Goal: Task Accomplishment & Management: Manage account settings

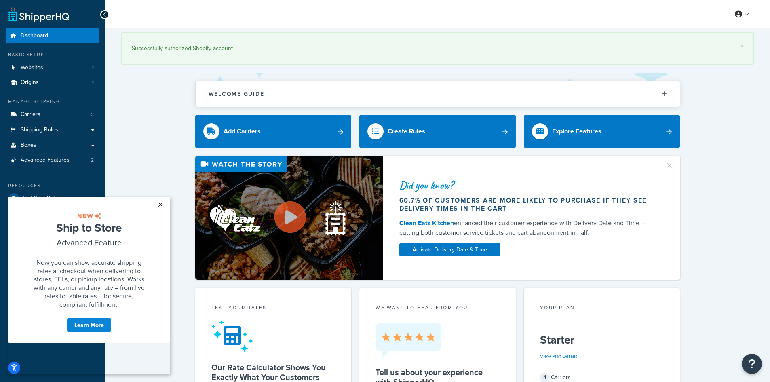
click at [161, 203] on link "×" at bounding box center [160, 204] width 14 height 15
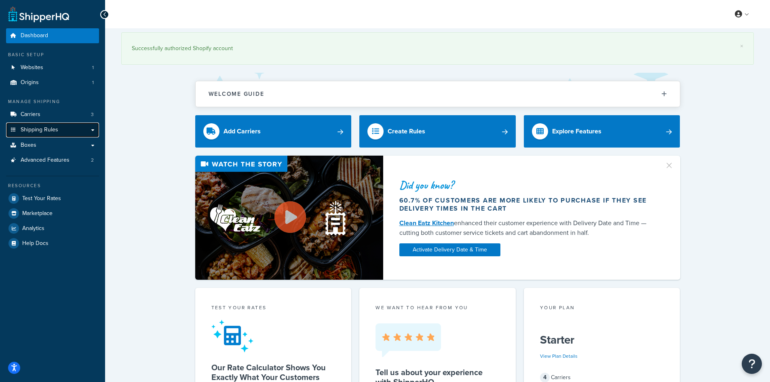
click at [47, 125] on link "Shipping Rules" at bounding box center [52, 130] width 93 height 15
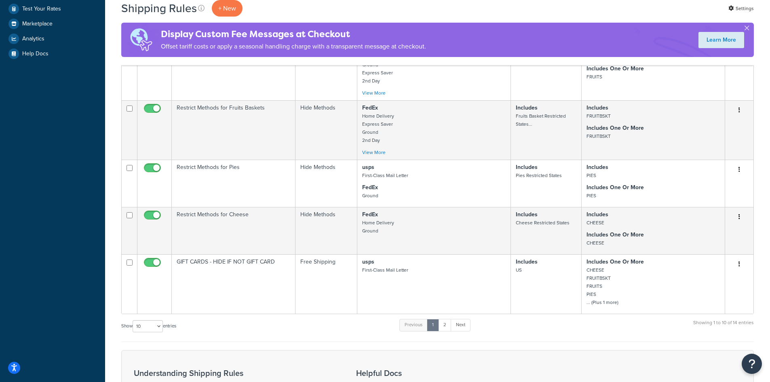
scroll to position [270, 0]
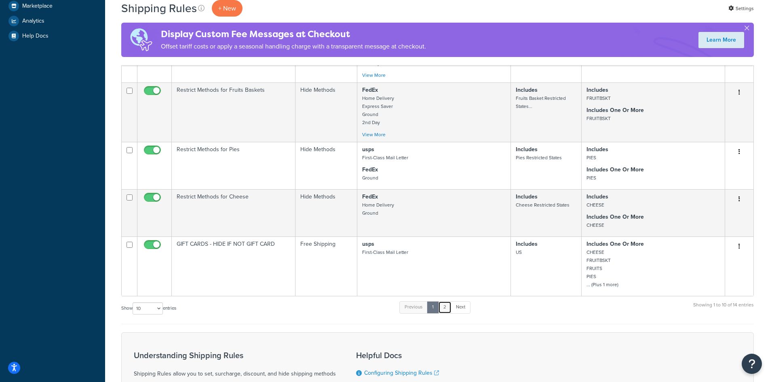
click at [443, 304] on link "2" at bounding box center [444, 307] width 13 height 12
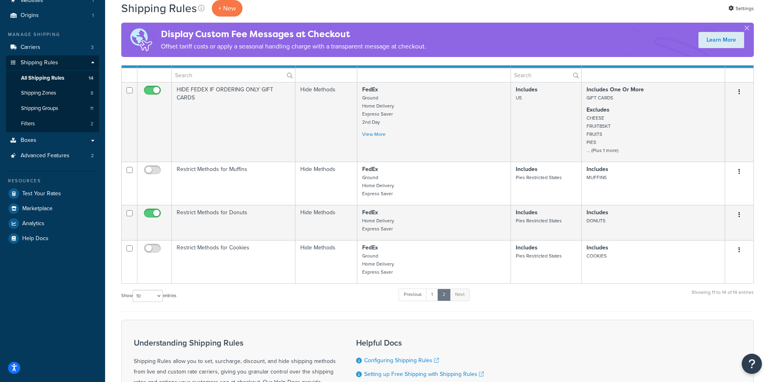
scroll to position [66, 0]
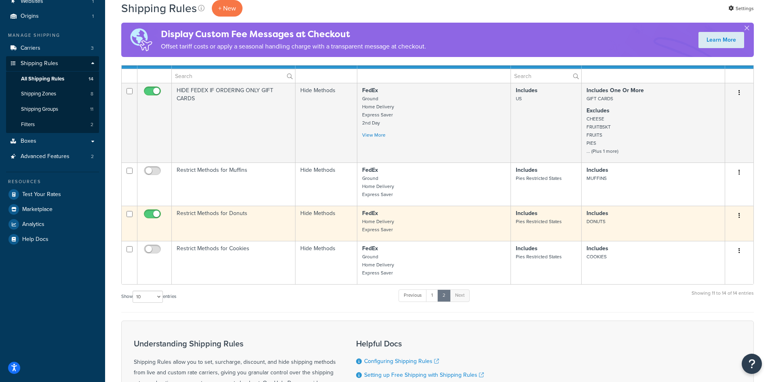
click at [394, 227] on p "FedEx Home Delivery Express Saver" at bounding box center [434, 221] width 144 height 24
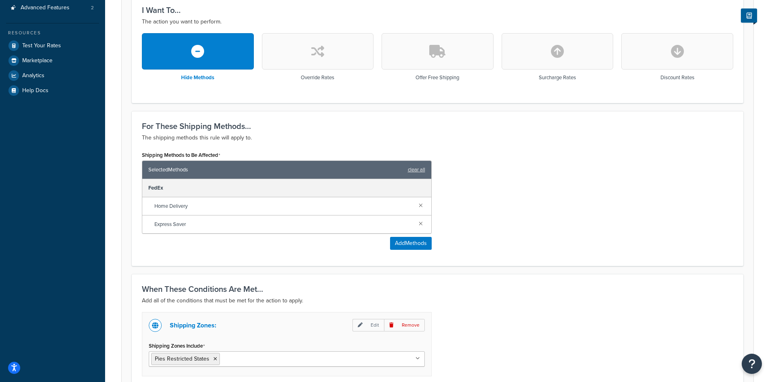
scroll to position [280, 0]
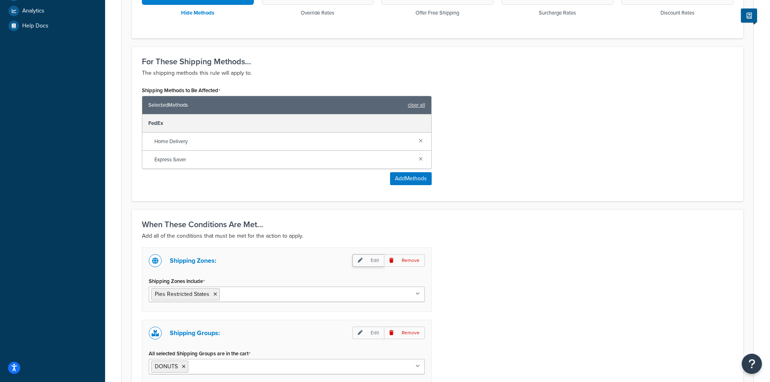
click at [369, 257] on p "Edit" at bounding box center [369, 260] width 32 height 13
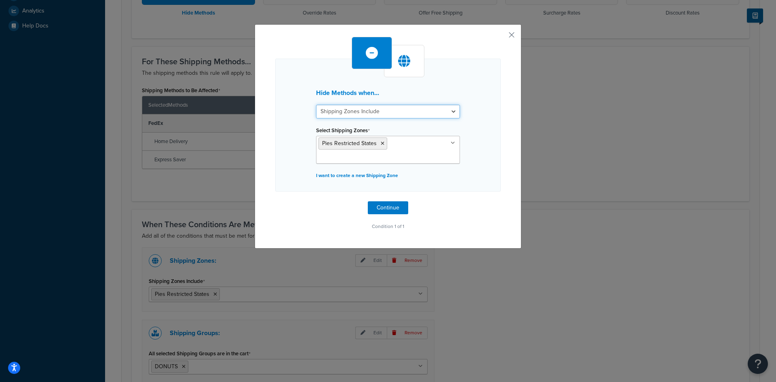
click at [414, 112] on select "Shipping Zones Include Shipping Zones Do Not Include" at bounding box center [388, 112] width 144 height 14
click at [390, 58] on div at bounding box center [404, 61] width 40 height 32
click at [404, 59] on icon at bounding box center [404, 61] width 12 height 12
click at [501, 37] on button "button" at bounding box center [500, 38] width 2 height 2
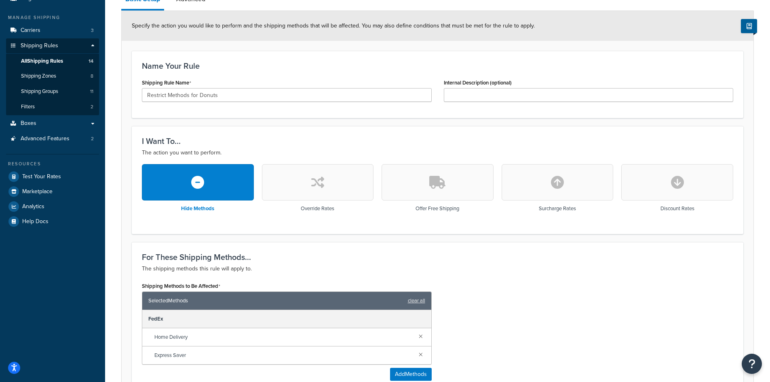
scroll to position [78, 0]
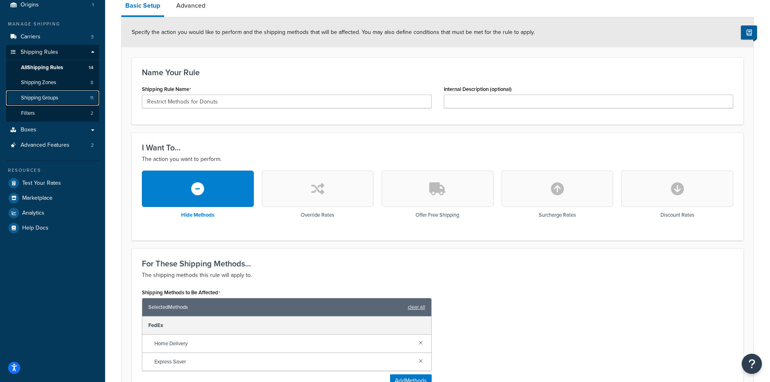
click at [41, 101] on span "Shipping Groups" at bounding box center [39, 98] width 37 height 7
click at [41, 84] on span "Shipping Zones" at bounding box center [38, 82] width 35 height 7
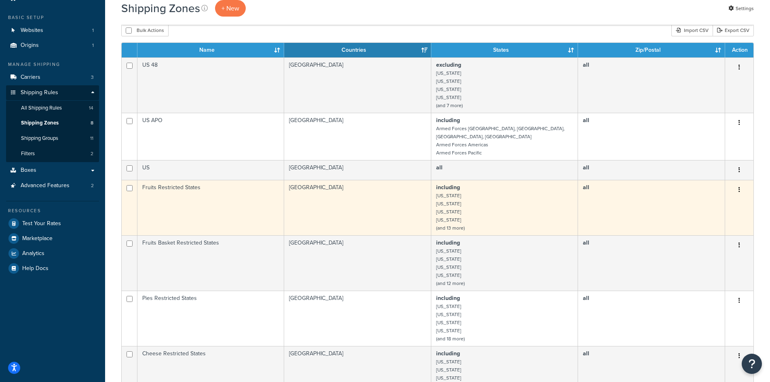
scroll to position [68, 0]
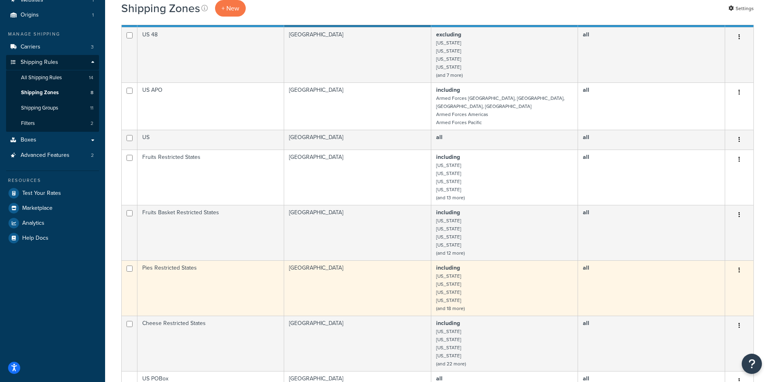
click at [357, 282] on td "United States" at bounding box center [357, 287] width 147 height 55
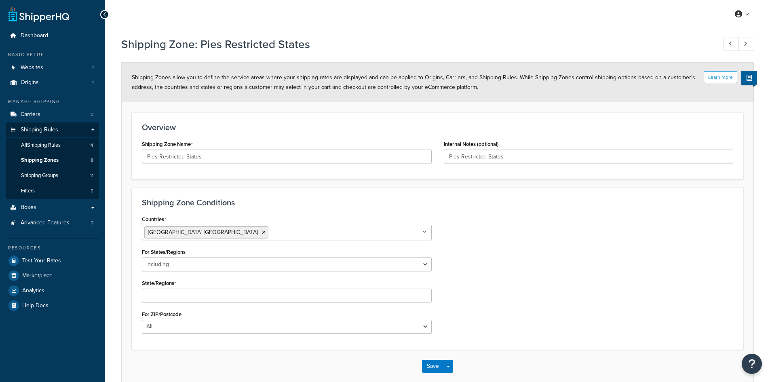
select select "including"
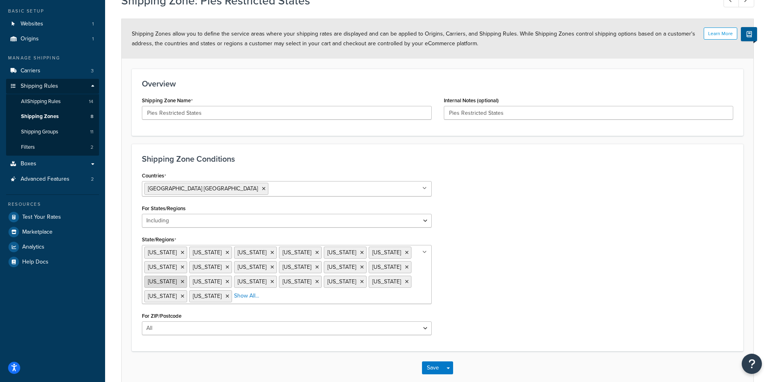
scroll to position [40, 0]
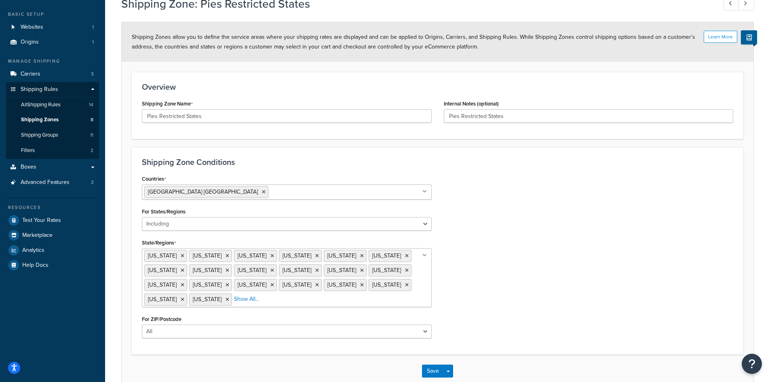
click at [407, 288] on ul "[US_STATE] [US_STATE] [US_STATE] [US_STATE] [US_STATE] [US_STATE] [US_STATE] [U…" at bounding box center [287, 277] width 290 height 59
click at [592, 260] on div "Countries United States USA All Countries ALL Afghanistan AFG Albania ALB Alger…" at bounding box center [438, 265] width 604 height 184
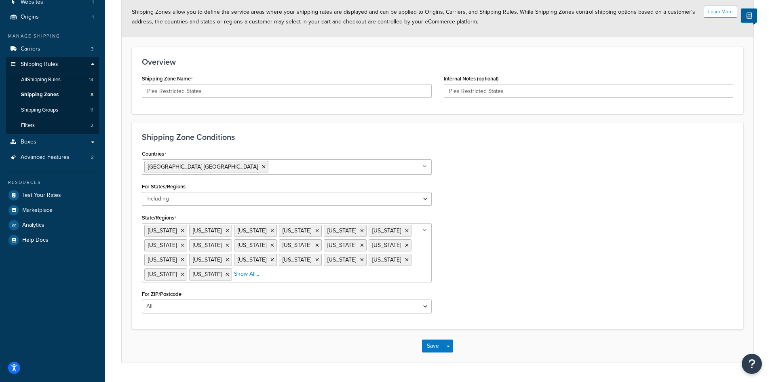
scroll to position [81, 0]
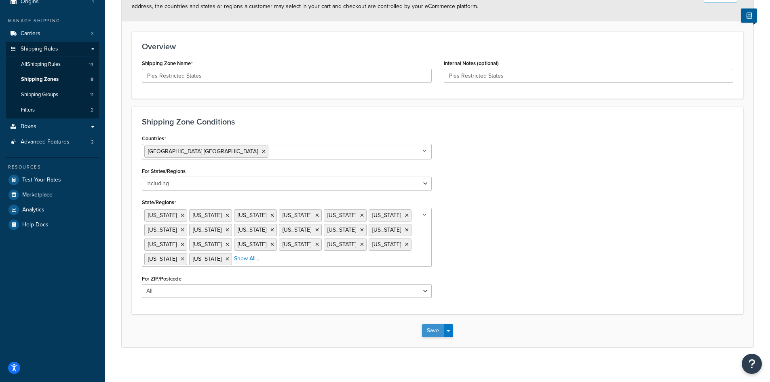
click at [431, 325] on button "Save" at bounding box center [433, 330] width 22 height 13
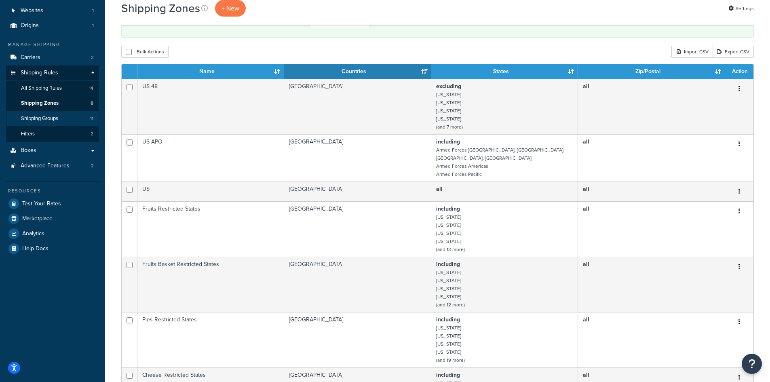
scroll to position [54, 0]
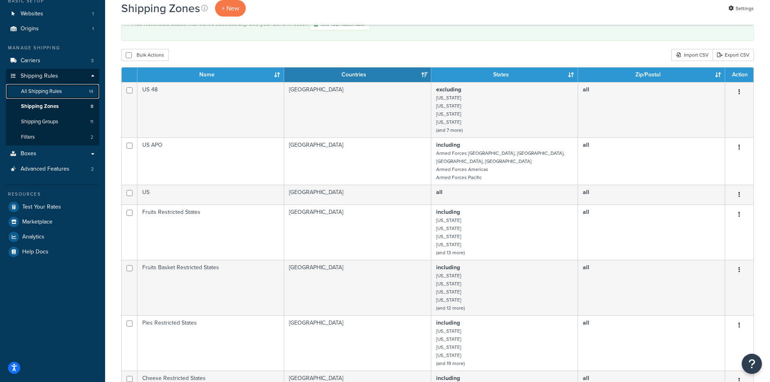
click at [44, 93] on span "All Shipping Rules" at bounding box center [41, 91] width 41 height 7
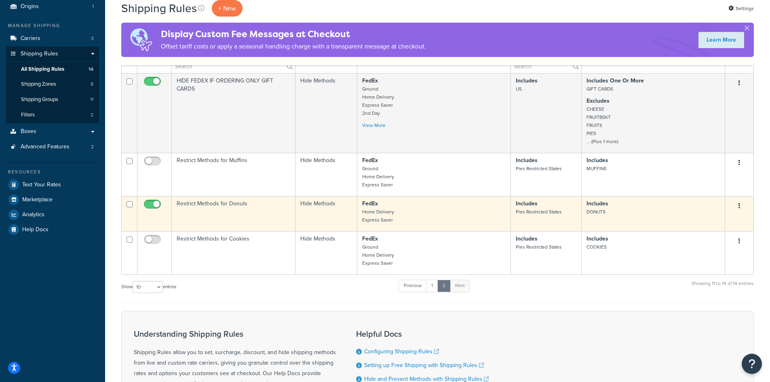
scroll to position [81, 0]
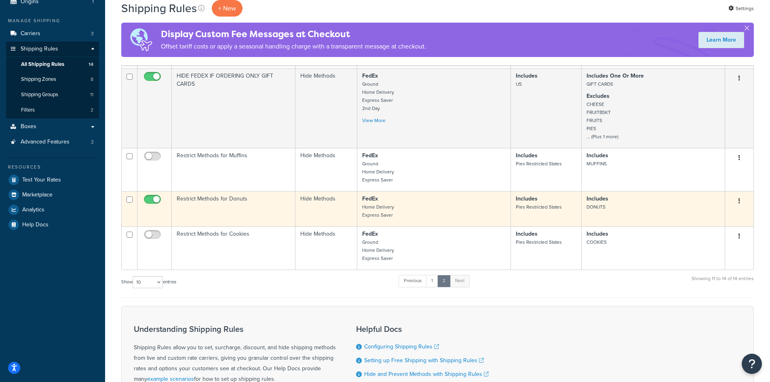
click at [414, 214] on p "FedEx Home Delivery Express Saver" at bounding box center [434, 207] width 144 height 24
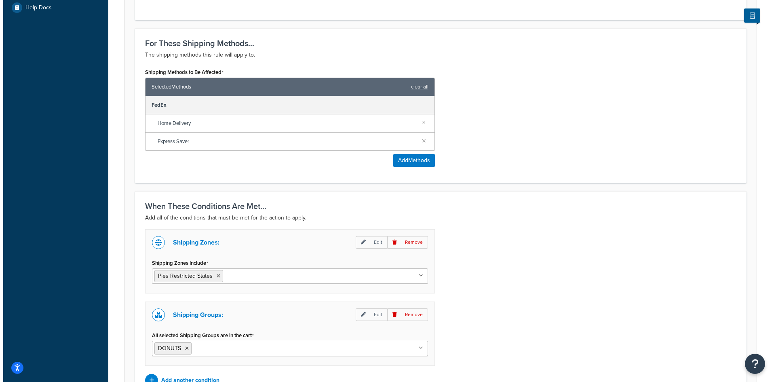
scroll to position [294, 0]
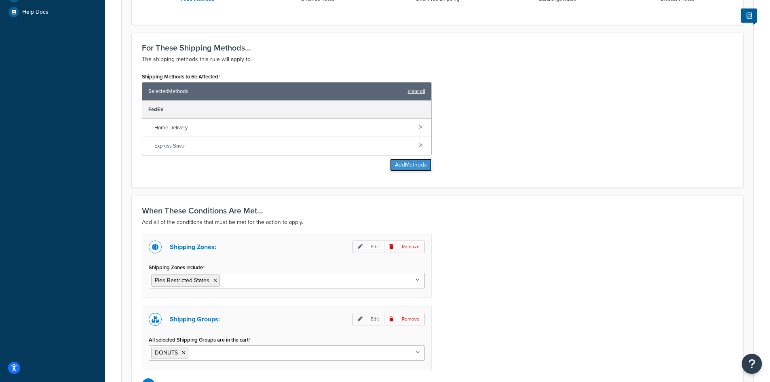
click at [412, 161] on button "Add Methods" at bounding box center [411, 164] width 42 height 13
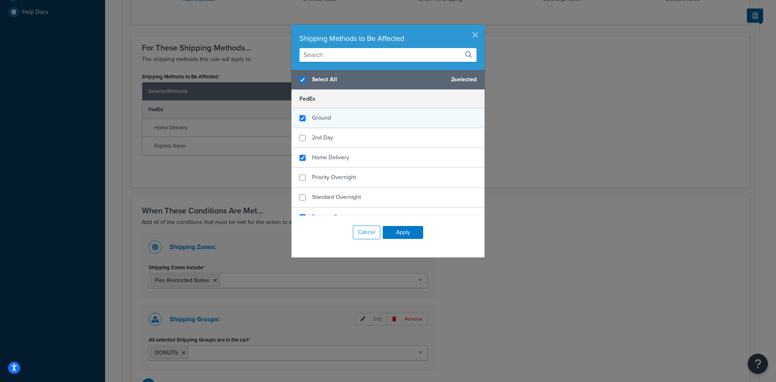
checkbox input "true"
click at [417, 114] on div "Ground" at bounding box center [388, 118] width 193 height 20
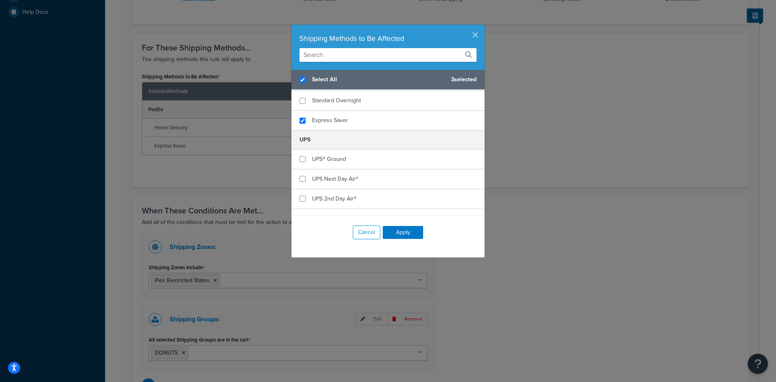
scroll to position [114, 0]
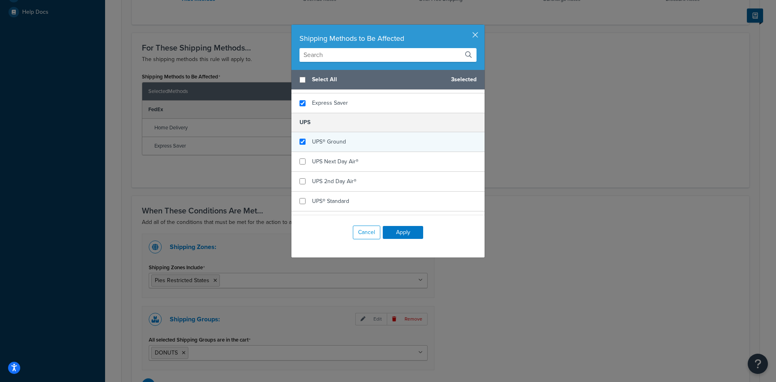
checkbox input "false"
checkbox input "true"
click at [449, 149] on div "UPS® Ground" at bounding box center [388, 142] width 193 height 20
checkbox input "true"
checkbox input "false"
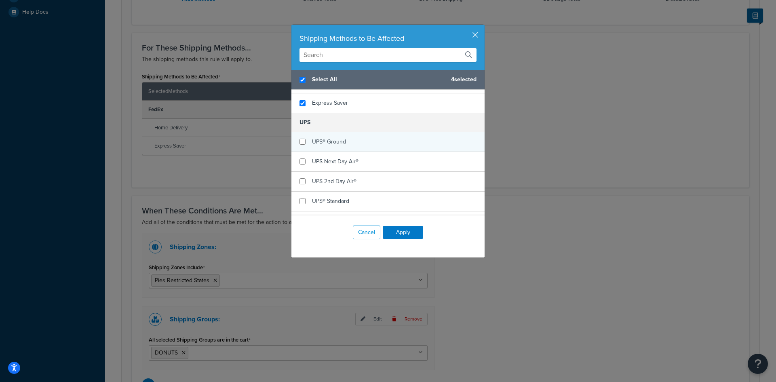
click at [449, 149] on div "UPS® Ground" at bounding box center [388, 142] width 193 height 20
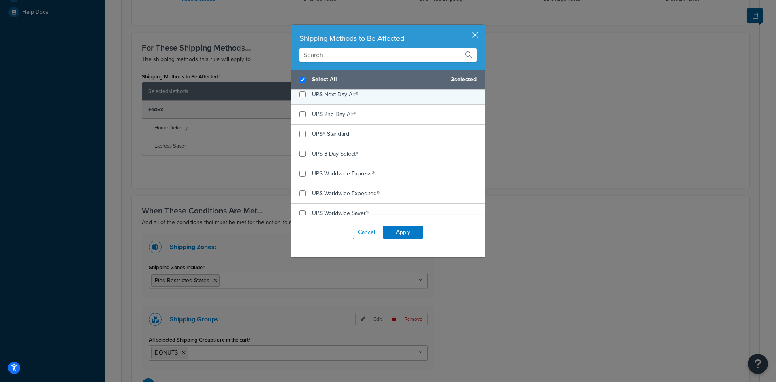
scroll to position [182, 0]
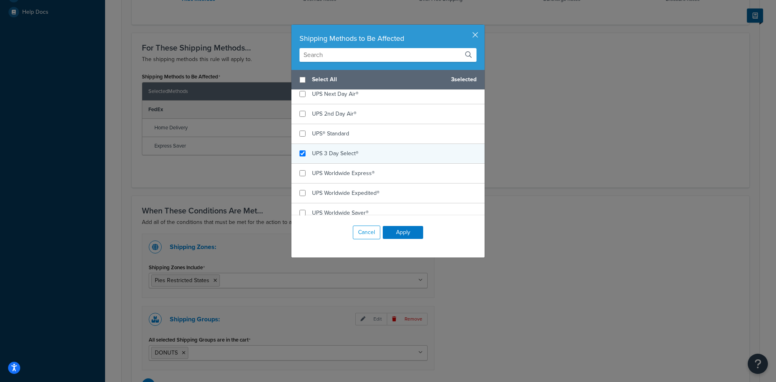
checkbox input "false"
checkbox input "true"
click at [450, 156] on div "UPS 3 Day Select®" at bounding box center [388, 154] width 193 height 20
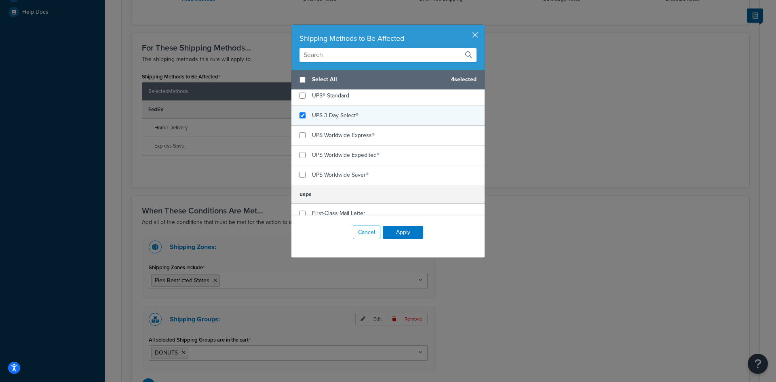
scroll to position [227, 0]
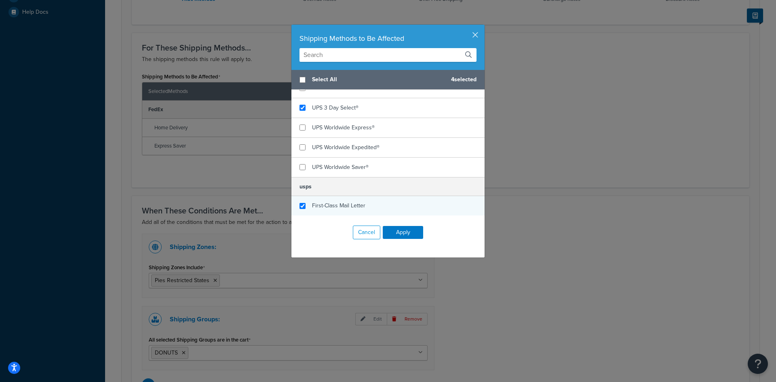
click at [415, 209] on div "First-Class Mail Letter" at bounding box center [388, 205] width 193 height 19
checkbox input "false"
click at [430, 209] on div "First-Class Mail Letter" at bounding box center [388, 205] width 193 height 19
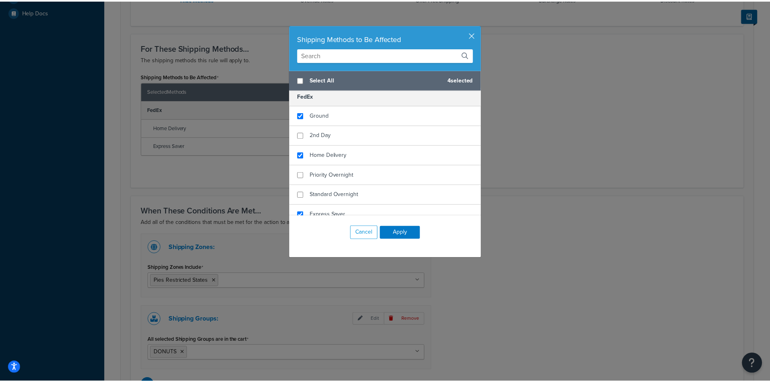
scroll to position [0, 0]
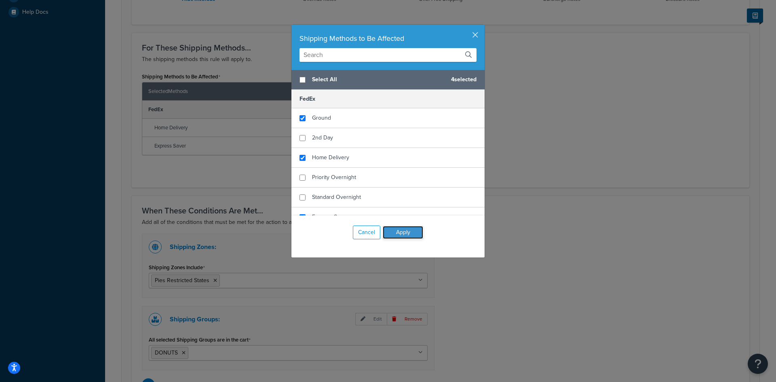
click at [404, 235] on button "Apply" at bounding box center [403, 232] width 40 height 13
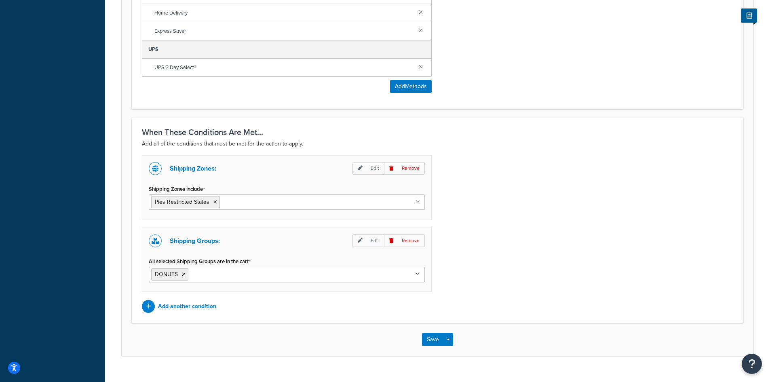
scroll to position [428, 0]
click at [436, 337] on button "Save" at bounding box center [433, 338] width 22 height 13
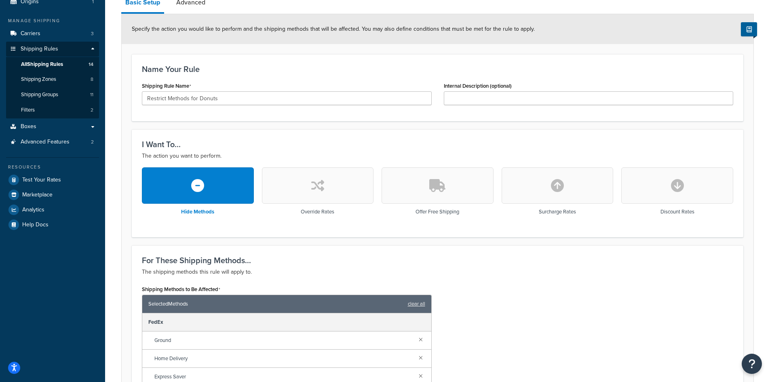
scroll to position [91, 0]
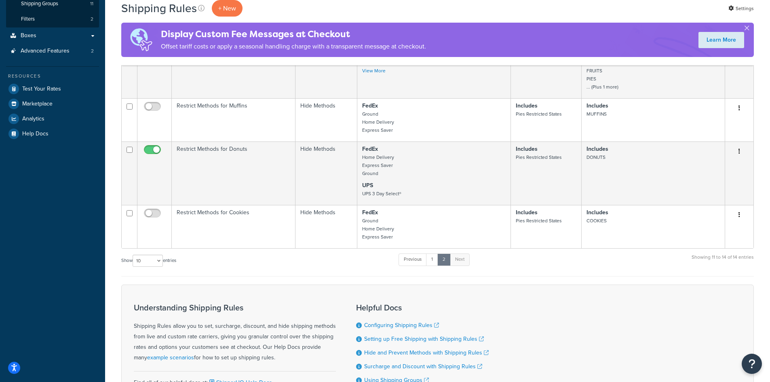
scroll to position [175, 0]
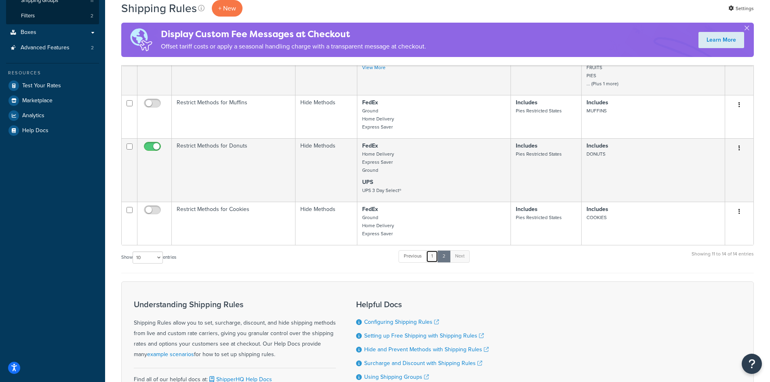
click at [431, 257] on link "1" at bounding box center [432, 256] width 12 height 12
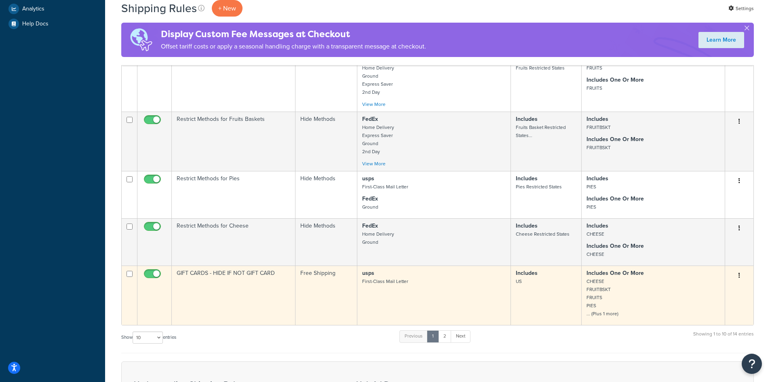
scroll to position [280, 0]
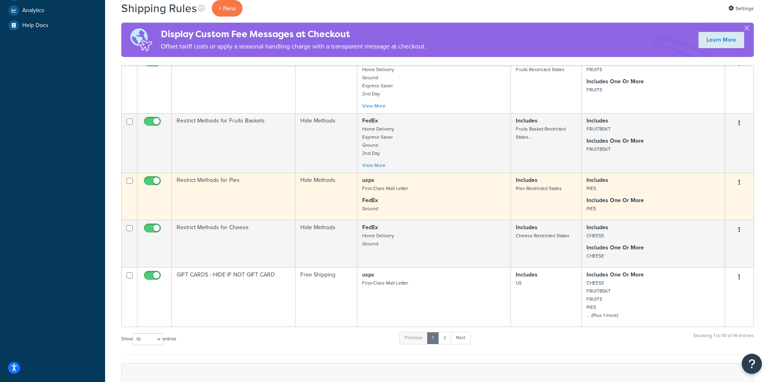
click at [419, 200] on p "FedEx Ground" at bounding box center [434, 205] width 144 height 16
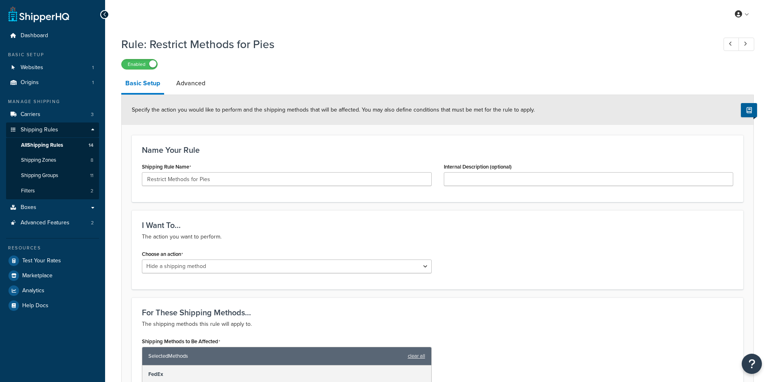
select select "HIDE"
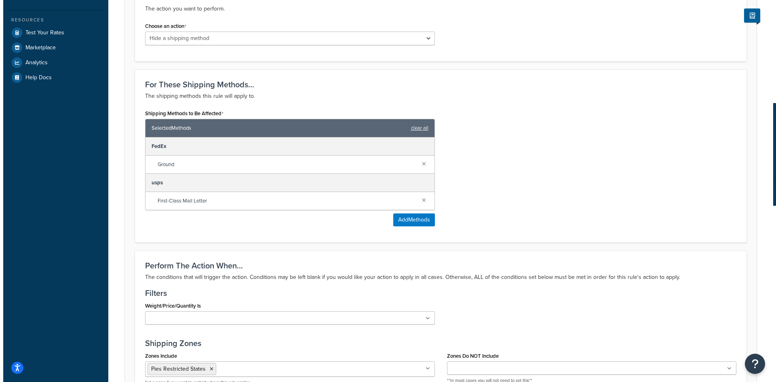
scroll to position [243, 0]
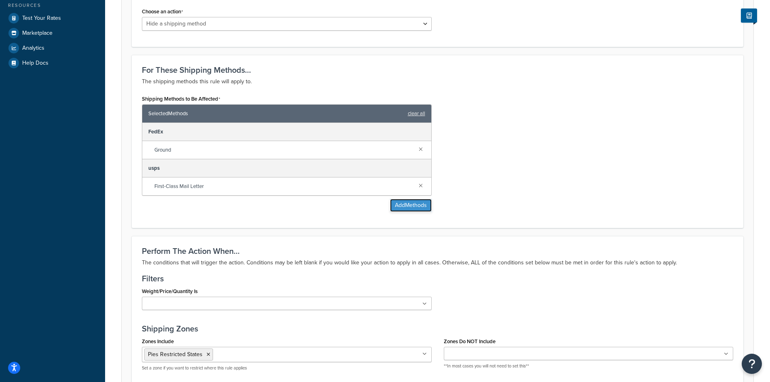
click at [415, 208] on button "Add Methods" at bounding box center [411, 205] width 42 height 13
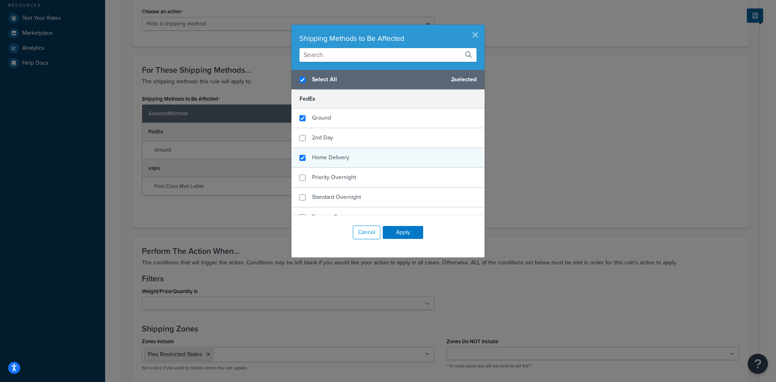
checkbox input "true"
click at [361, 161] on div "Home Delivery" at bounding box center [388, 158] width 193 height 20
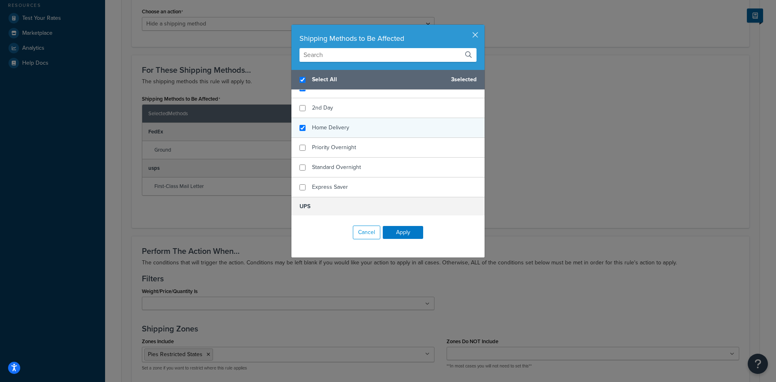
scroll to position [40, 0]
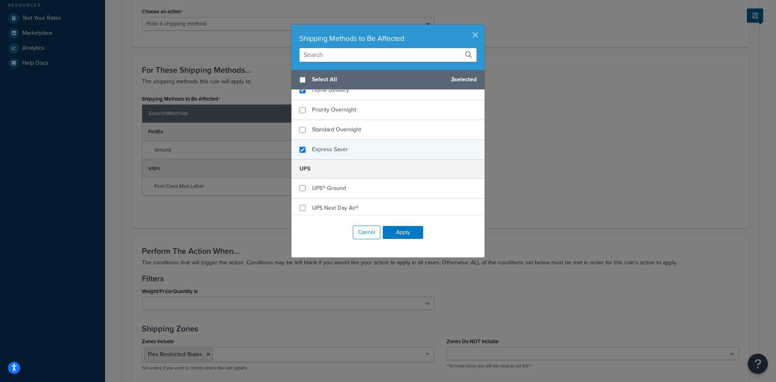
checkbox input "false"
checkbox input "true"
click at [370, 153] on div "Express Saver" at bounding box center [388, 149] width 193 height 19
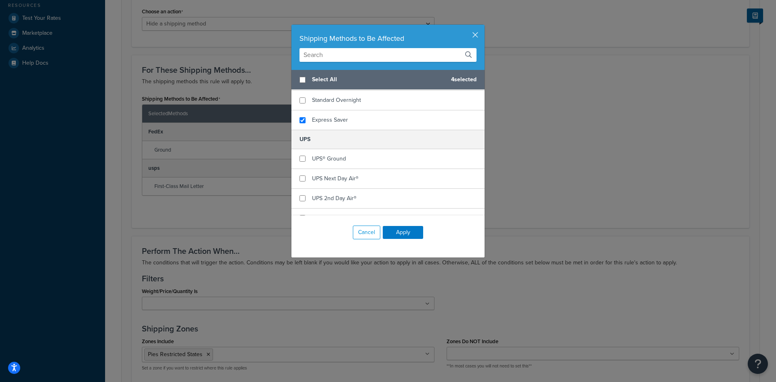
scroll to position [121, 0]
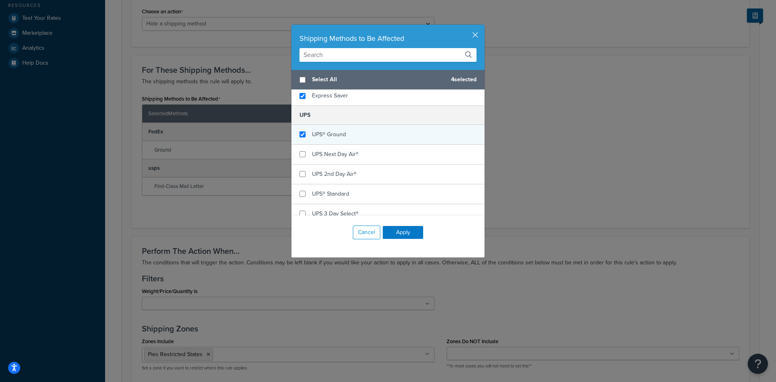
checkbox input "true"
click at [380, 140] on div "UPS® Ground" at bounding box center [388, 135] width 193 height 20
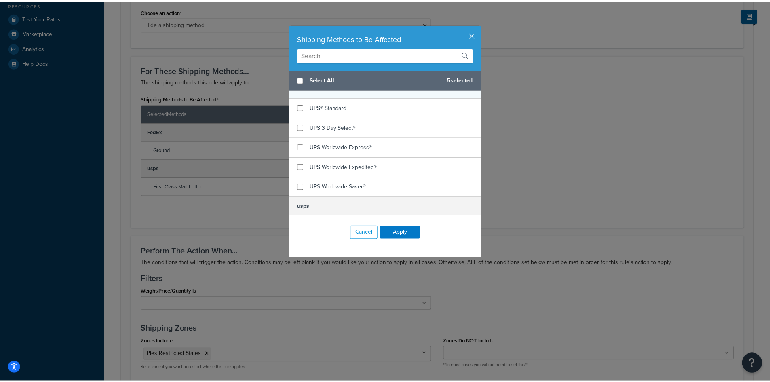
scroll to position [227, 0]
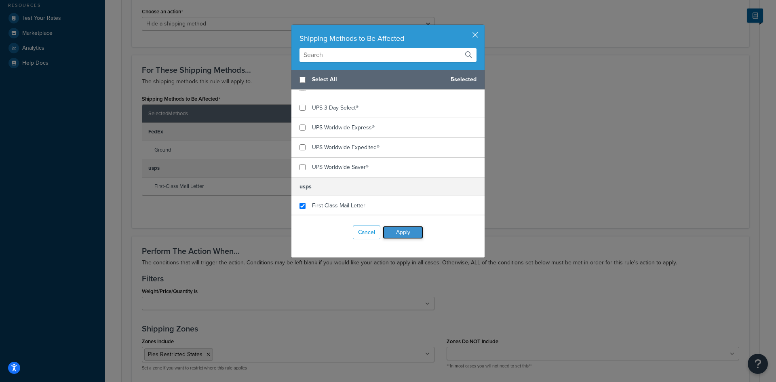
click at [401, 234] on button "Apply" at bounding box center [403, 232] width 40 height 13
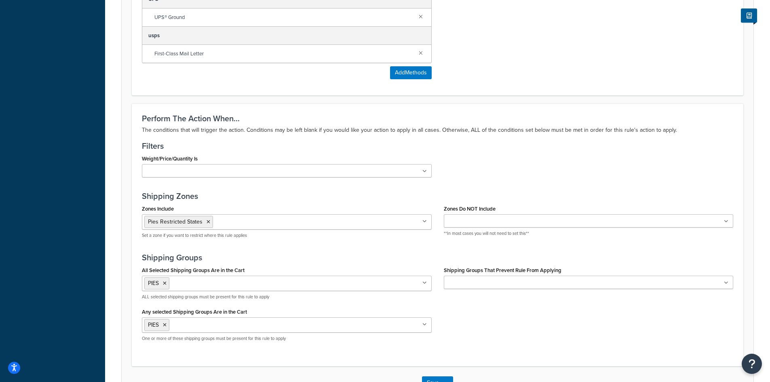
scroll to position [472, 0]
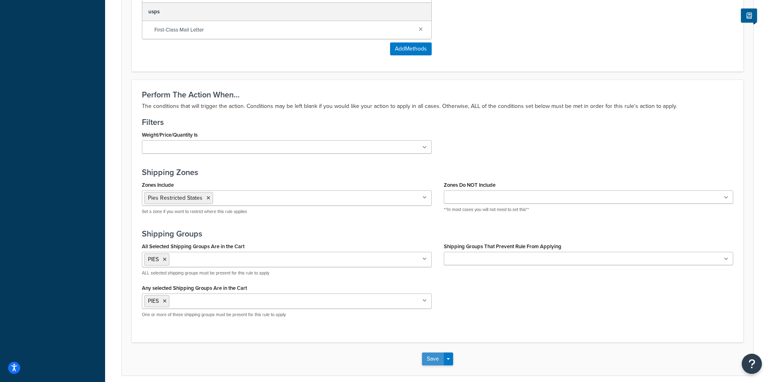
click at [431, 357] on button "Save" at bounding box center [433, 359] width 22 height 13
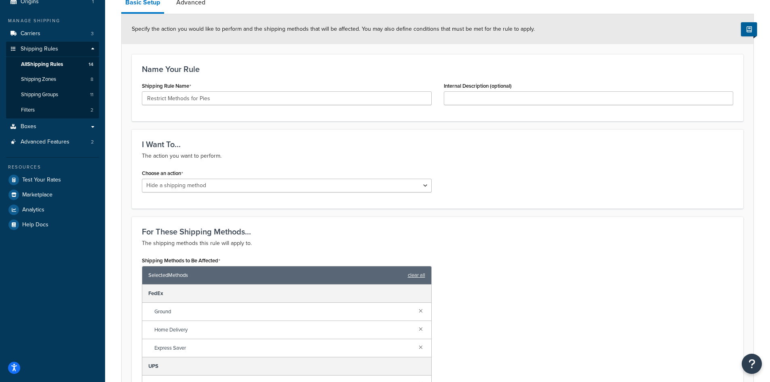
scroll to position [87, 0]
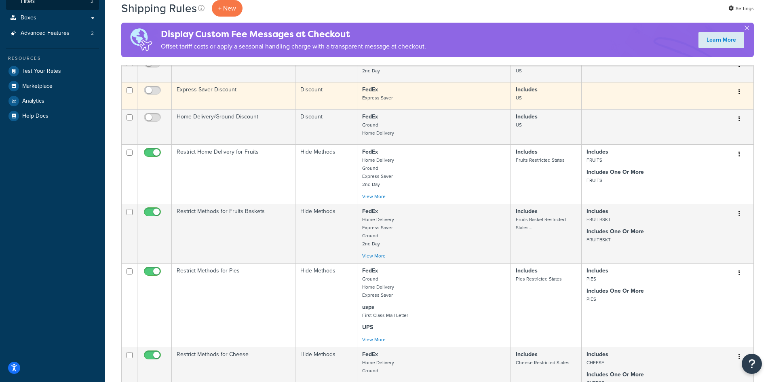
scroll to position [202, 0]
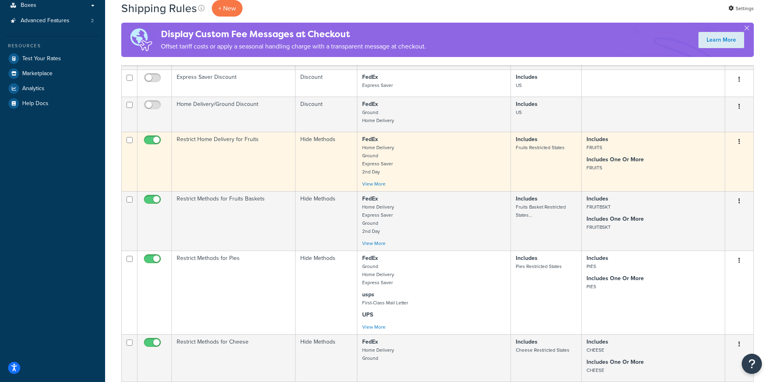
click at [416, 156] on p "FedEx Home Delivery Ground Express Saver 2nd Day" at bounding box center [434, 155] width 144 height 40
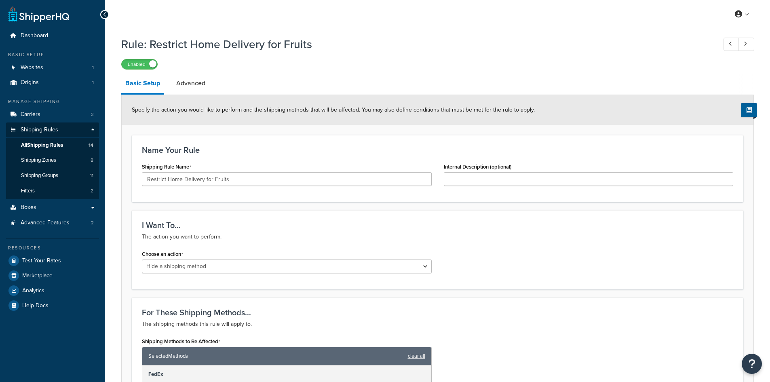
select select "HIDE"
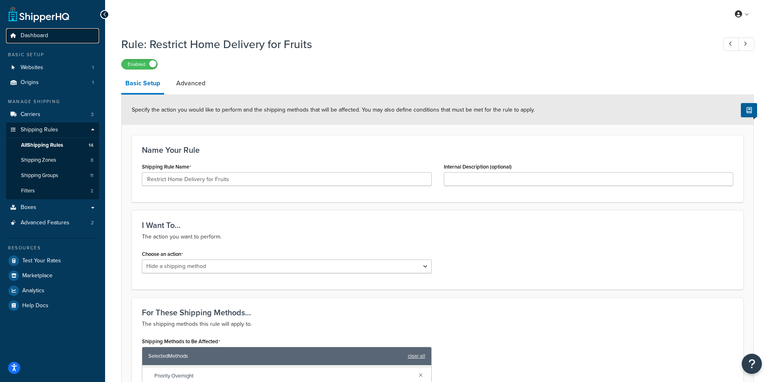
click at [38, 38] on span "Dashboard" at bounding box center [34, 35] width 27 height 7
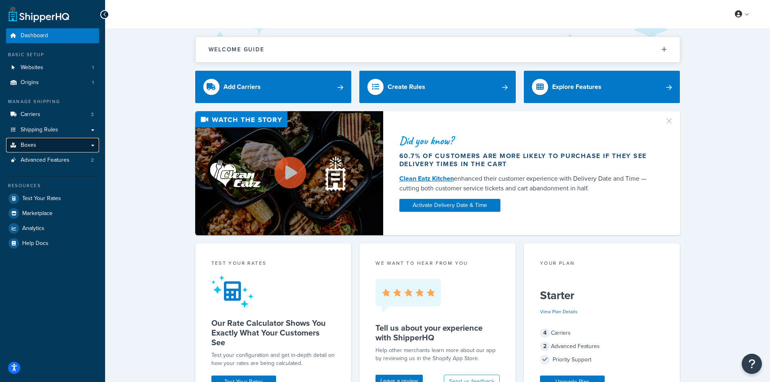
click at [41, 146] on link "Boxes" at bounding box center [52, 145] width 93 height 15
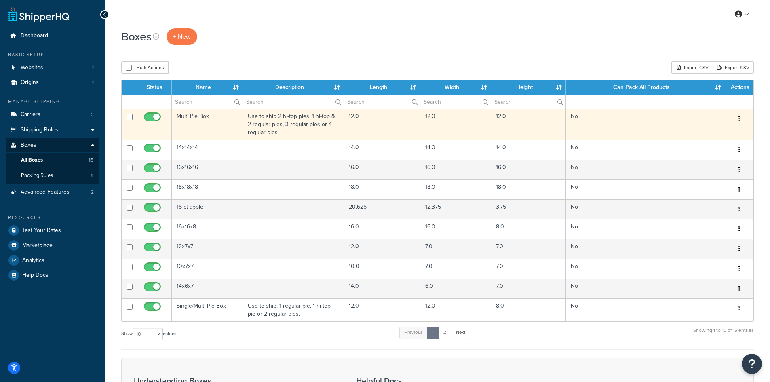
click at [741, 117] on button "button" at bounding box center [739, 118] width 11 height 13
click at [721, 134] on link "Edit" at bounding box center [713, 134] width 64 height 17
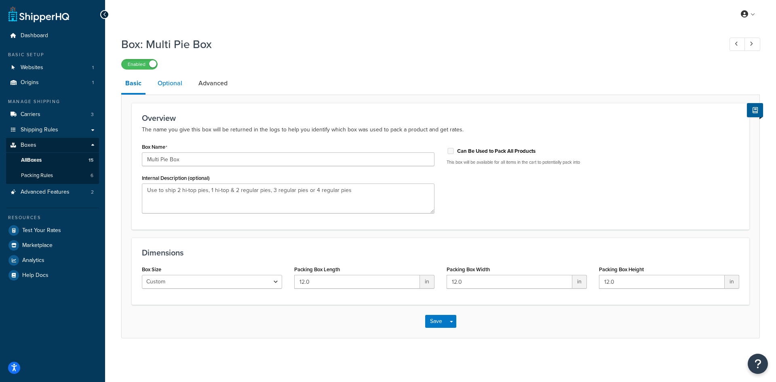
click at [180, 82] on link "Optional" at bounding box center [170, 83] width 33 height 19
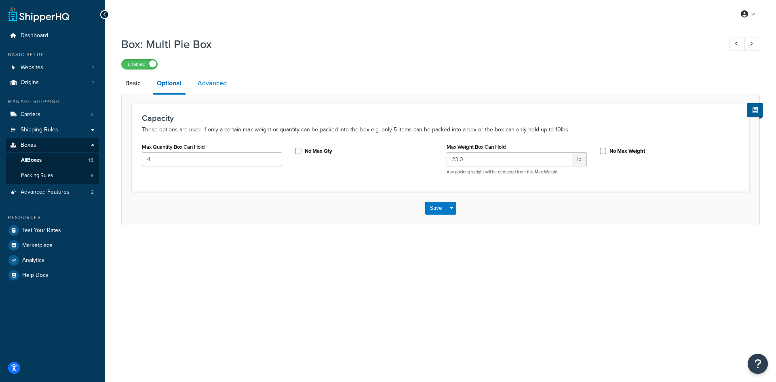
click at [218, 85] on link "Advanced" at bounding box center [212, 83] width 37 height 19
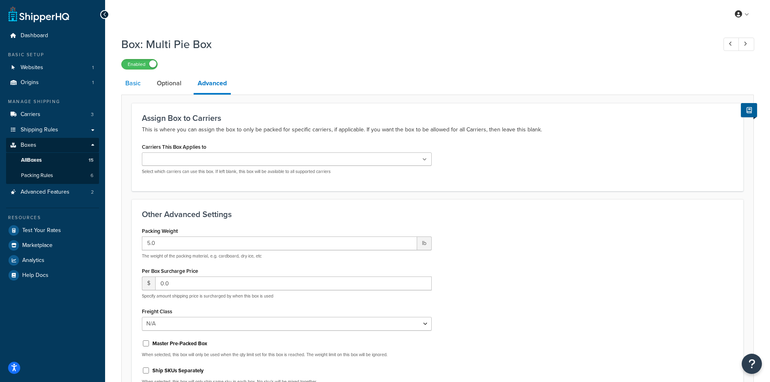
click at [129, 86] on link "Basic" at bounding box center [132, 83] width 23 height 19
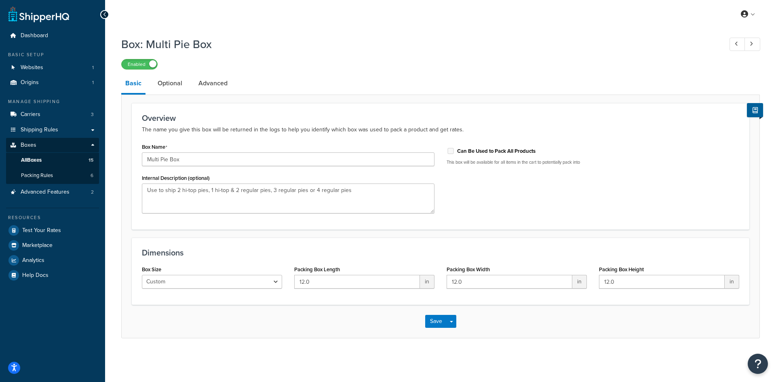
click at [104, 15] on icon at bounding box center [105, 15] width 4 height 6
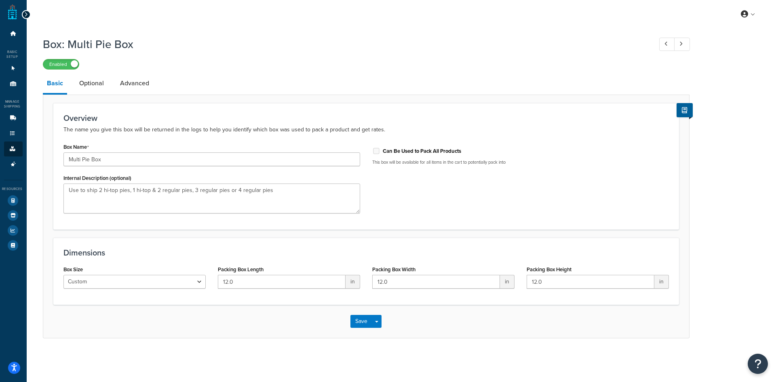
click at [27, 15] on icon at bounding box center [26, 15] width 4 height 6
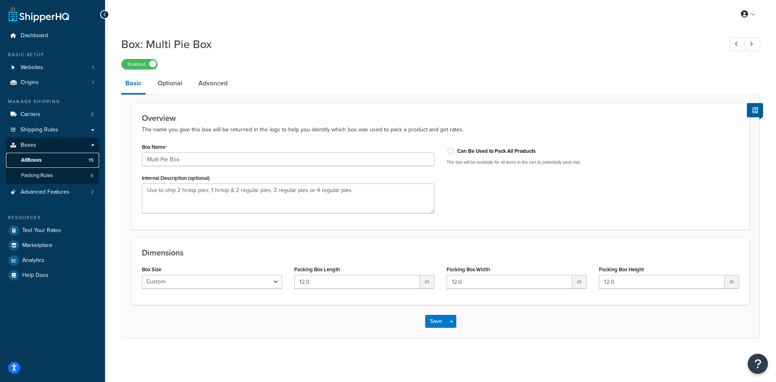
click at [41, 159] on span "All Boxes" at bounding box center [31, 160] width 21 height 7
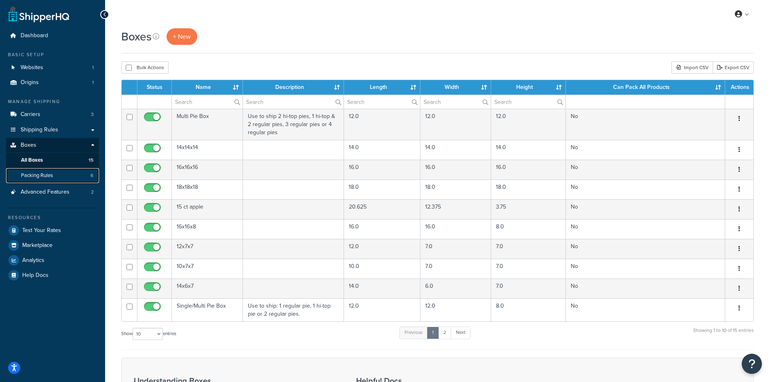
click at [55, 173] on link "Packing Rules 6" at bounding box center [52, 175] width 93 height 15
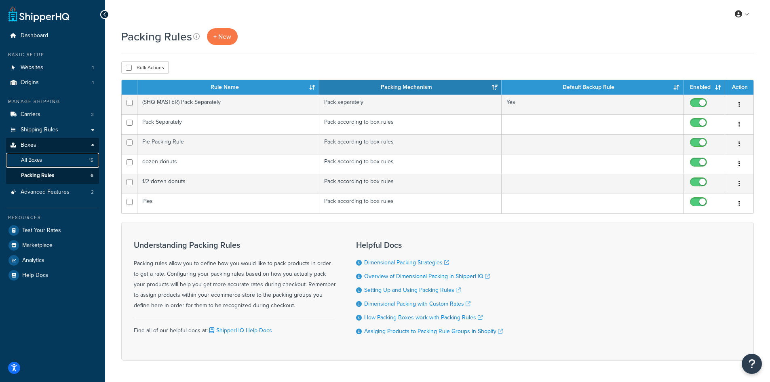
click at [48, 154] on link "All Boxes 15" at bounding box center [52, 160] width 93 height 15
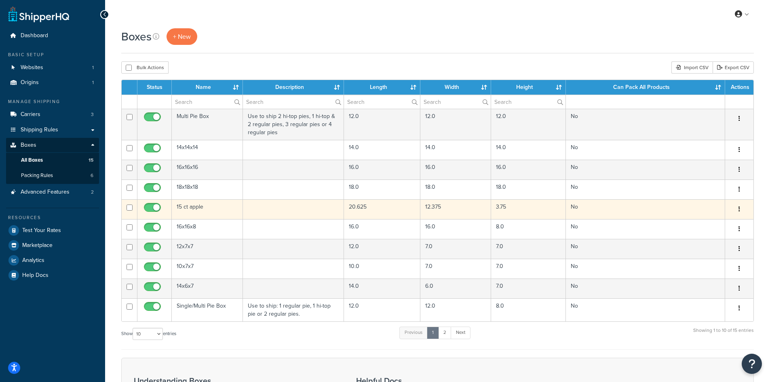
click at [221, 201] on td "15 ct apple" at bounding box center [207, 209] width 71 height 20
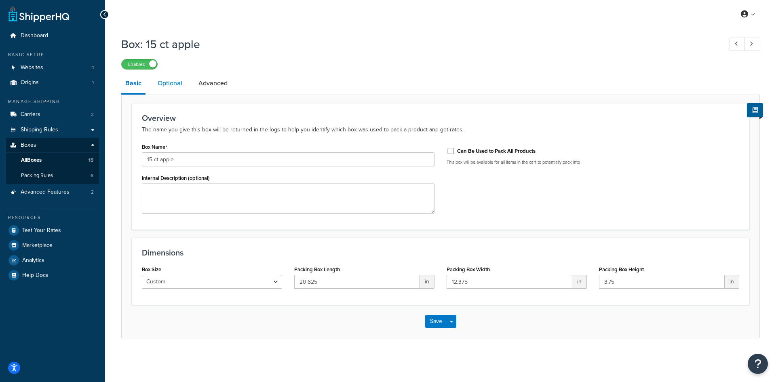
click at [172, 87] on link "Optional" at bounding box center [170, 83] width 33 height 19
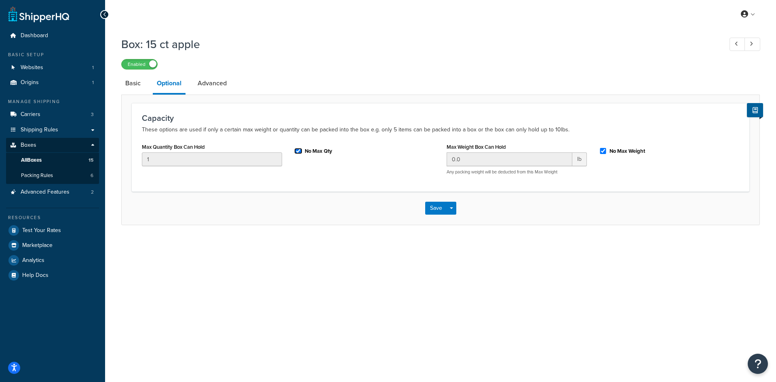
click at [299, 152] on input "No Max Qty" at bounding box center [298, 151] width 8 height 6
checkbox input "true"
click at [211, 83] on link "Advanced" at bounding box center [212, 83] width 37 height 19
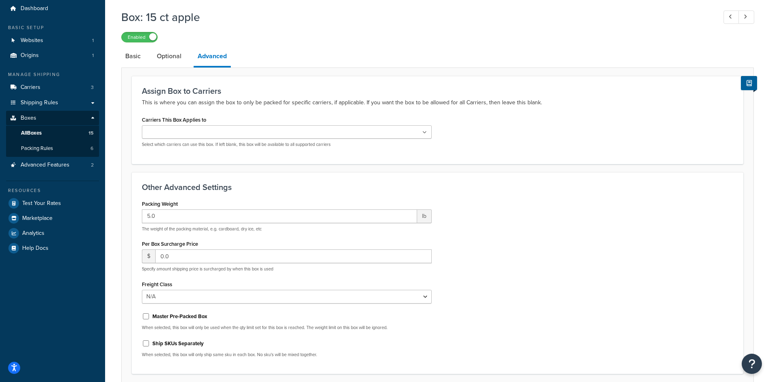
scroll to position [27, 0]
click at [251, 131] on ul at bounding box center [287, 132] width 290 height 13
click at [268, 104] on p "This is where you can assign the box to only be packed for specific carriers, i…" at bounding box center [438, 103] width 592 height 10
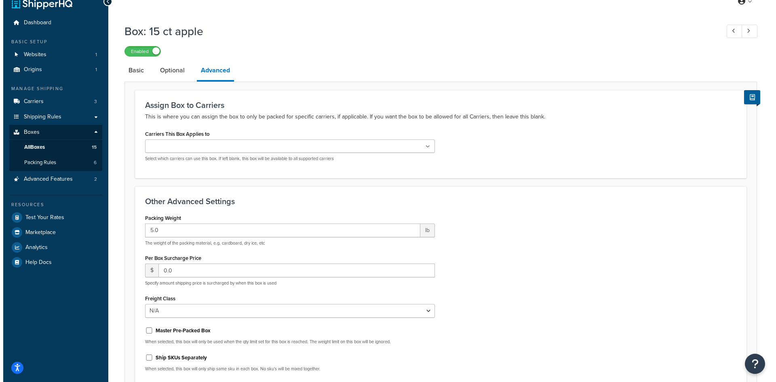
scroll to position [0, 0]
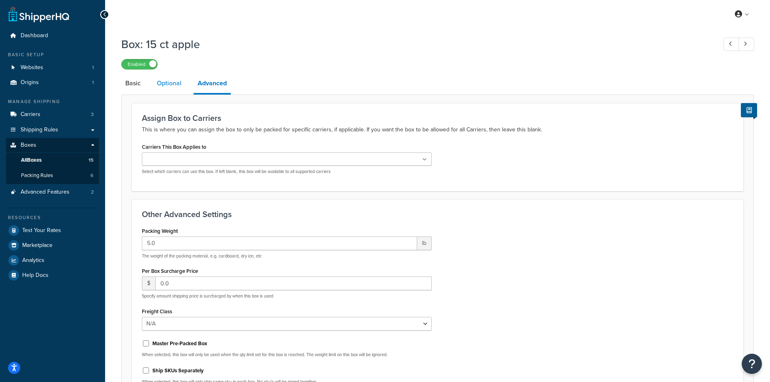
click at [165, 91] on link "Optional" at bounding box center [169, 83] width 33 height 19
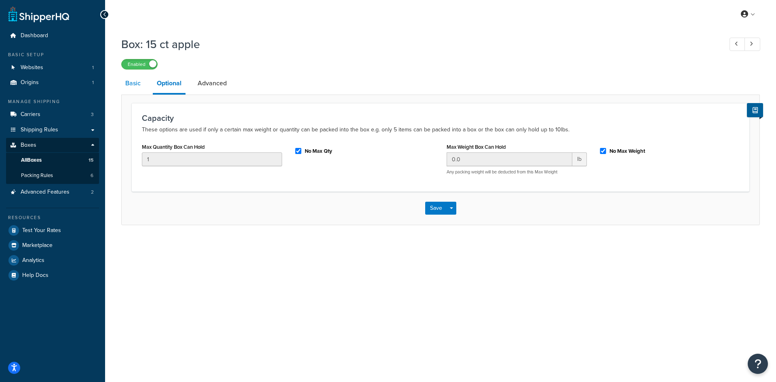
click at [135, 85] on link "Basic" at bounding box center [132, 83] width 23 height 19
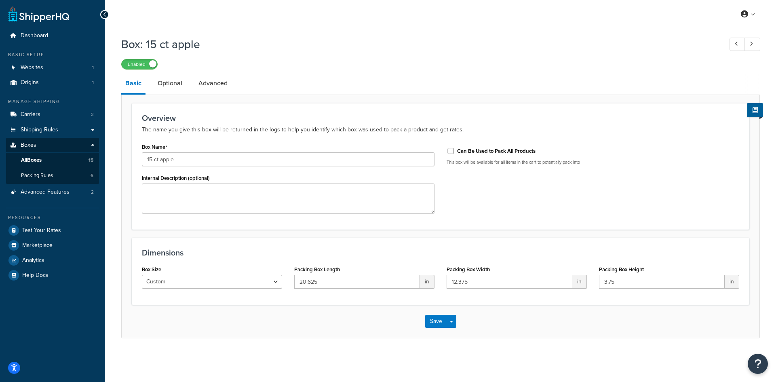
click at [108, 16] on div at bounding box center [104, 14] width 9 height 9
click at [59, 171] on link "Packing Rules 6" at bounding box center [52, 175] width 93 height 15
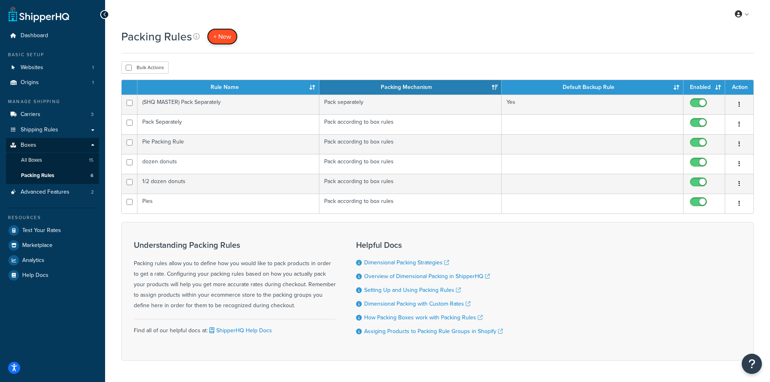
click at [229, 33] on span "+ New" at bounding box center [222, 36] width 18 height 9
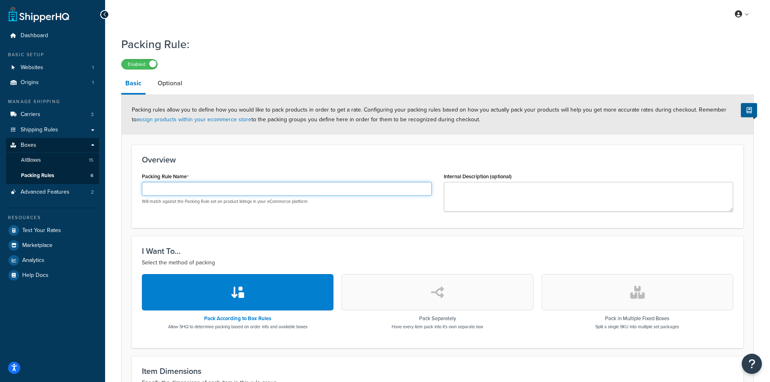
click at [224, 185] on input "Packing Rule Name" at bounding box center [287, 189] width 290 height 14
click at [381, 237] on form "Packing rules allow you to define how you would like to pack products in order …" at bounding box center [438, 330] width 632 height 470
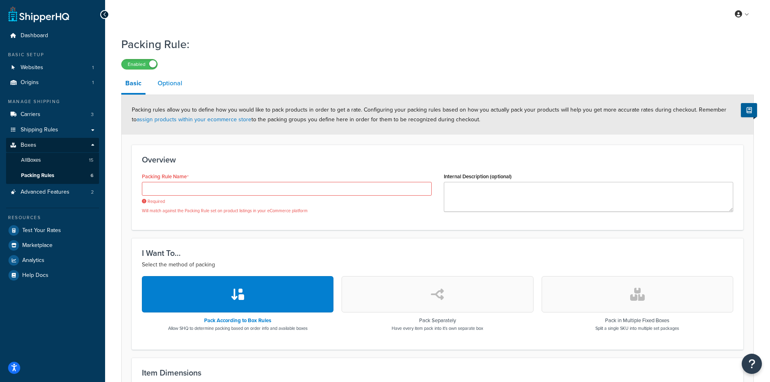
click at [176, 80] on link "Optional" at bounding box center [170, 83] width 33 height 19
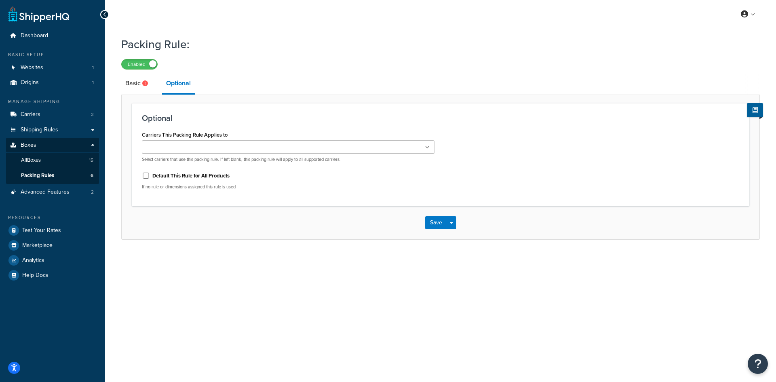
click at [105, 15] on icon at bounding box center [105, 15] width 4 height 6
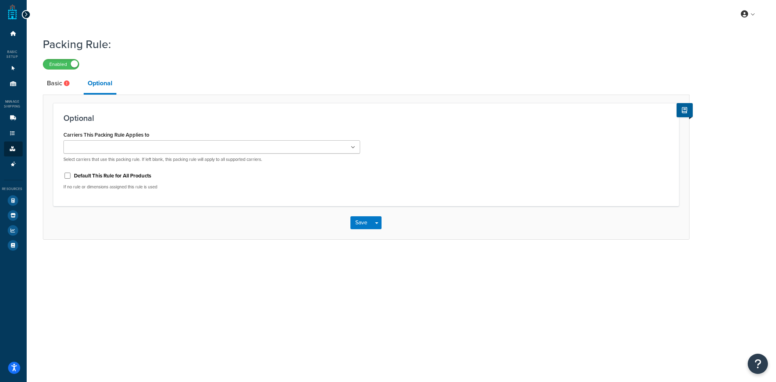
click at [25, 14] on icon at bounding box center [26, 15] width 4 height 6
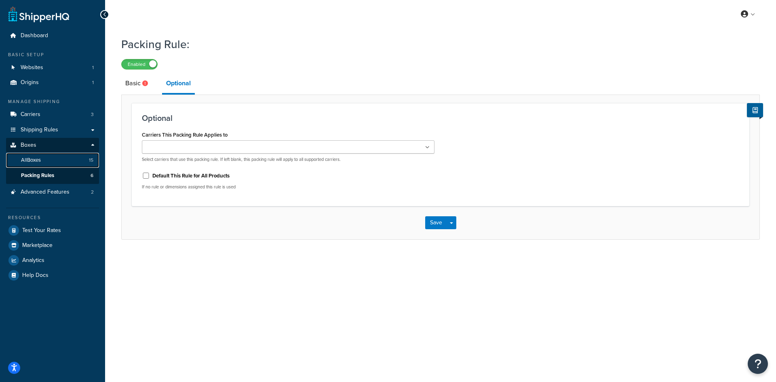
click at [48, 164] on link "All Boxes 15" at bounding box center [52, 160] width 93 height 15
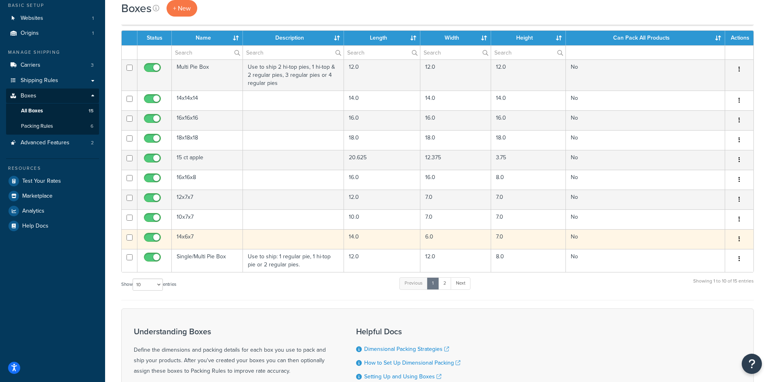
scroll to position [68, 0]
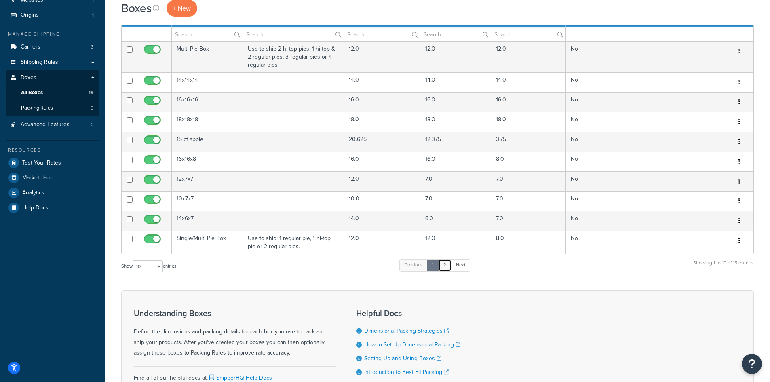
click at [444, 264] on link "2" at bounding box center [444, 265] width 13 height 12
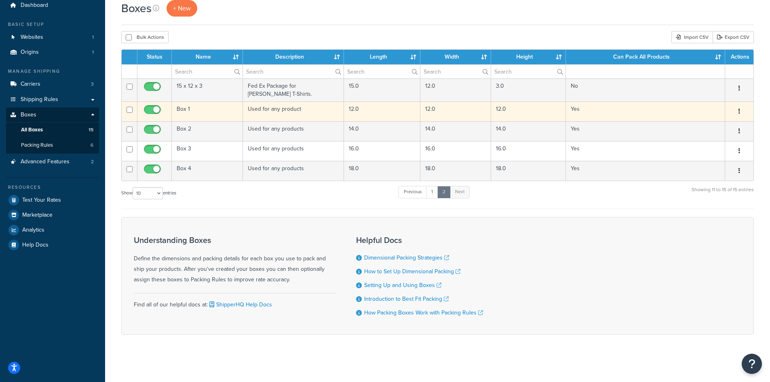
click at [585, 108] on td "Yes" at bounding box center [645, 111] width 159 height 20
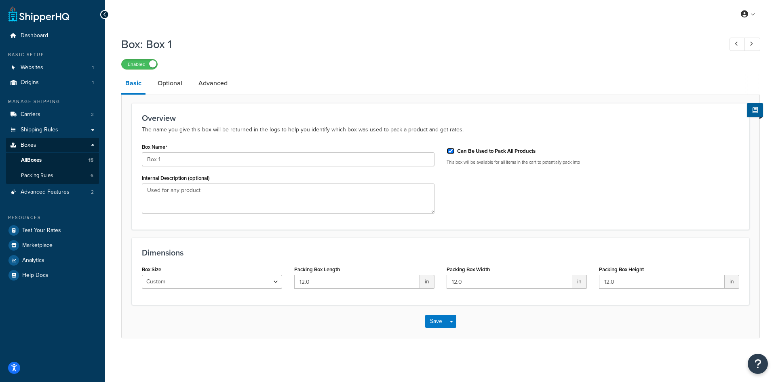
click at [450, 152] on input "Can Be Used to Pack All Products" at bounding box center [451, 151] width 8 height 6
checkbox input "false"
click at [181, 87] on link "Optional" at bounding box center [170, 83] width 33 height 19
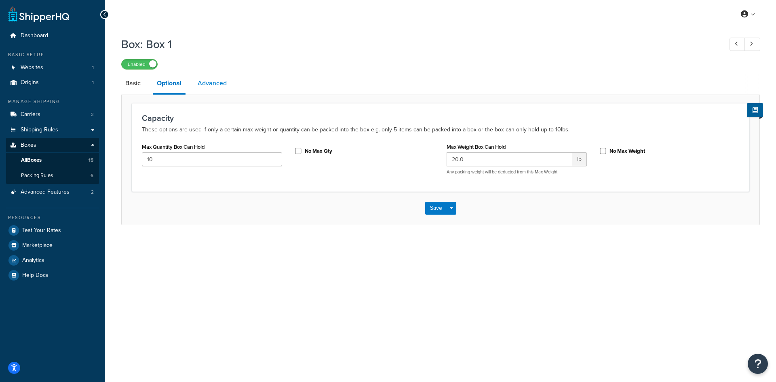
click at [214, 84] on link "Advanced" at bounding box center [212, 83] width 37 height 19
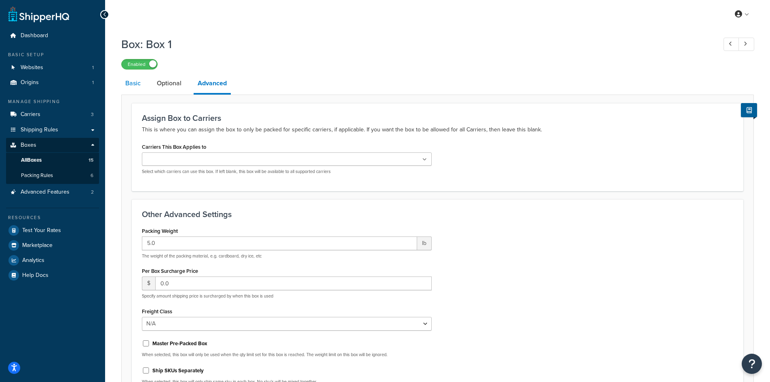
click at [137, 84] on link "Basic" at bounding box center [132, 83] width 23 height 19
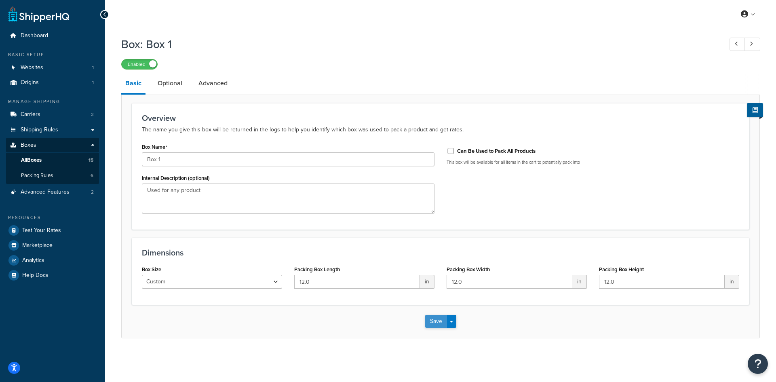
click at [433, 323] on button "Save" at bounding box center [436, 321] width 22 height 13
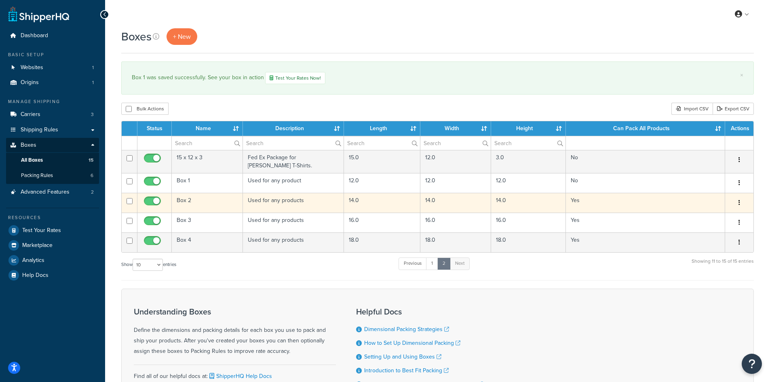
click at [739, 202] on icon "button" at bounding box center [740, 203] width 2 height 6
click at [703, 218] on link "Edit" at bounding box center [713, 218] width 64 height 17
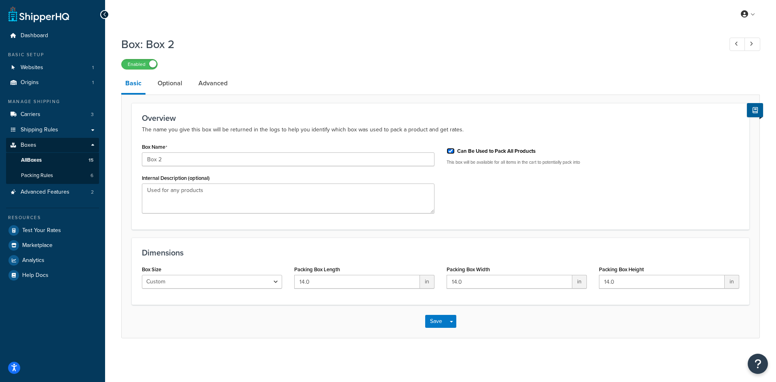
click at [449, 150] on input "Can Be Used to Pack All Products" at bounding box center [451, 151] width 8 height 6
checkbox input "false"
click at [433, 319] on button "Save" at bounding box center [436, 321] width 22 height 13
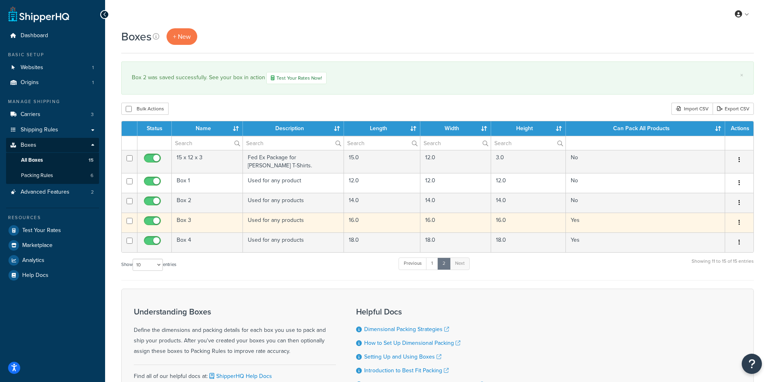
click at [583, 221] on td "Yes" at bounding box center [645, 223] width 159 height 20
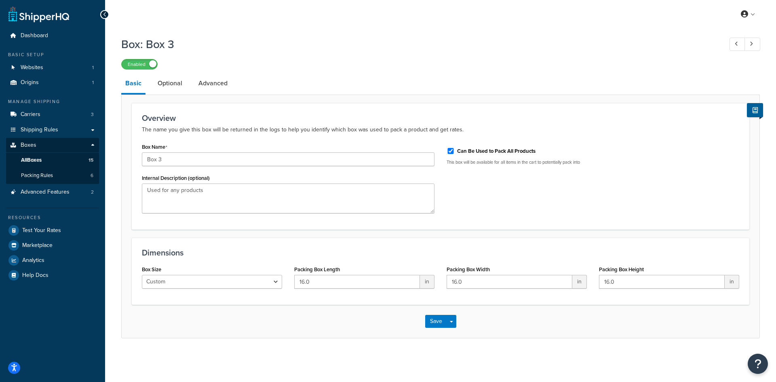
click at [455, 150] on div "Can Be Used to Pack All Products" at bounding box center [593, 150] width 293 height 12
click at [452, 152] on input "Can Be Used to Pack All Products" at bounding box center [451, 151] width 8 height 6
checkbox input "false"
click at [435, 326] on button "Save" at bounding box center [436, 321] width 22 height 13
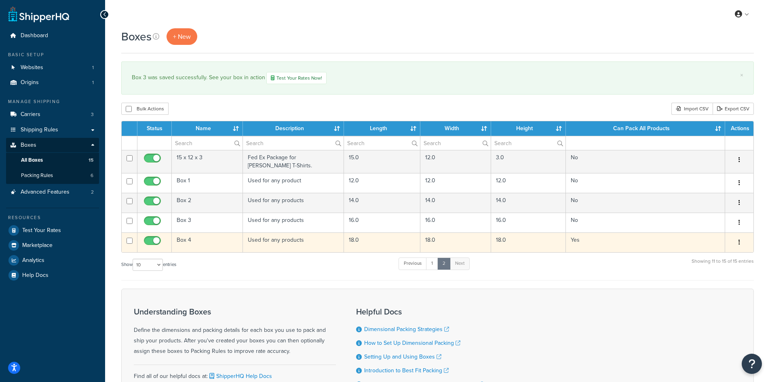
click at [576, 238] on td "Yes" at bounding box center [645, 242] width 159 height 20
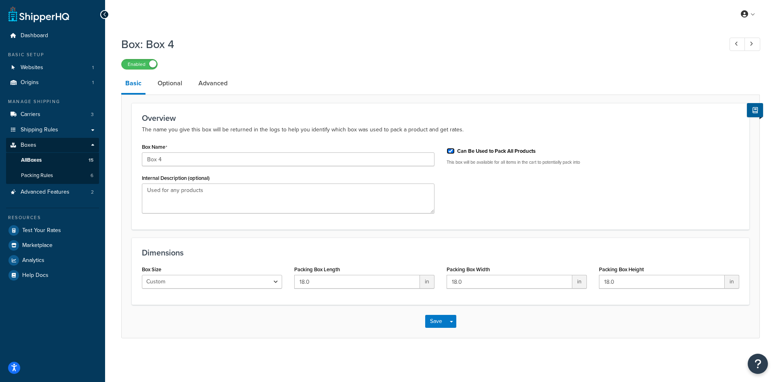
click at [450, 152] on input "Can Be Used to Pack All Products" at bounding box center [451, 151] width 8 height 6
checkbox input "false"
click at [434, 322] on button "Save" at bounding box center [436, 321] width 22 height 13
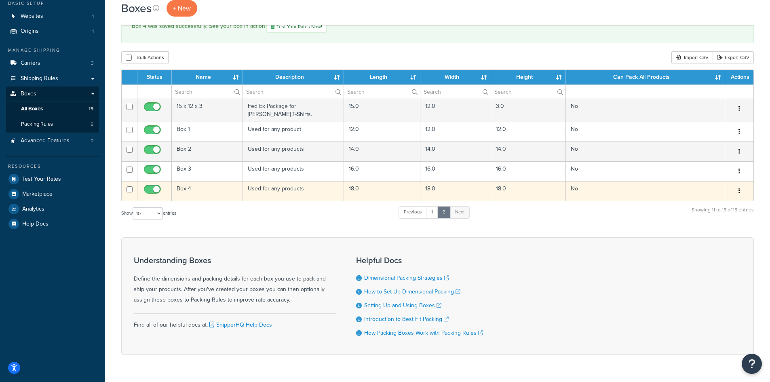
scroll to position [54, 0]
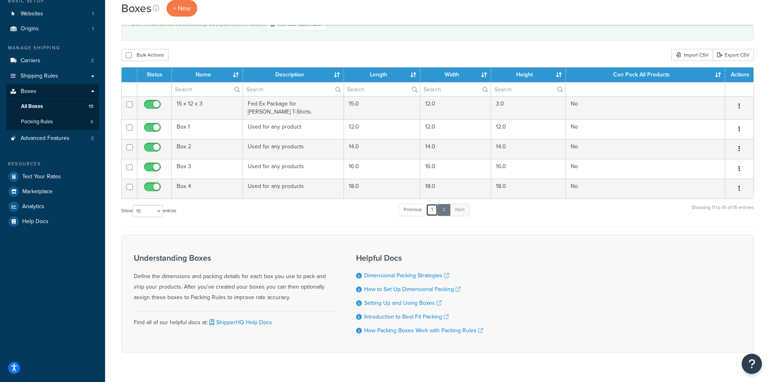
click at [431, 209] on link "1" at bounding box center [432, 210] width 12 height 12
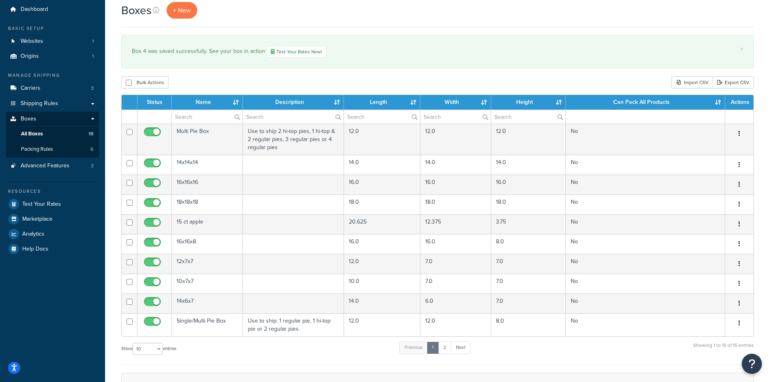
scroll to position [27, 0]
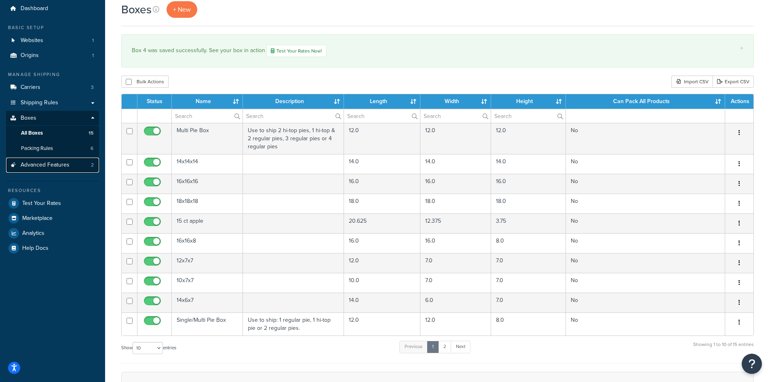
click at [36, 167] on span "Advanced Features" at bounding box center [45, 165] width 49 height 7
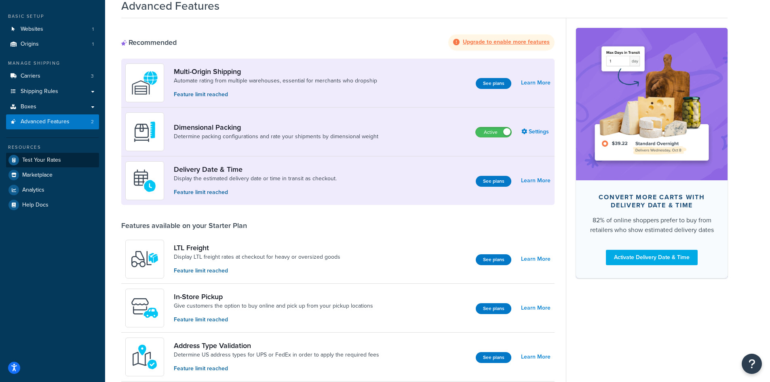
scroll to position [27, 0]
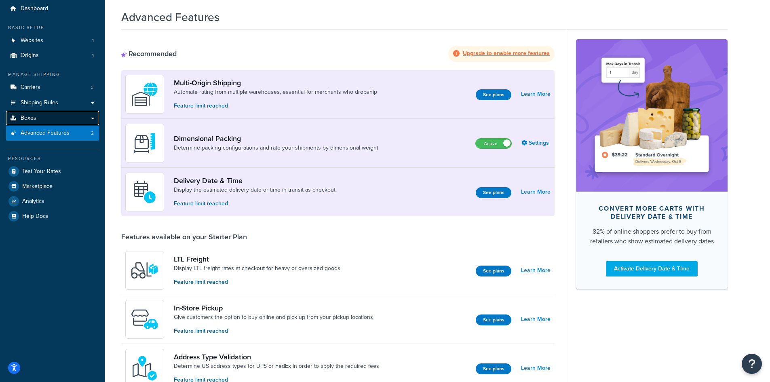
click at [44, 118] on link "Boxes" at bounding box center [52, 118] width 93 height 15
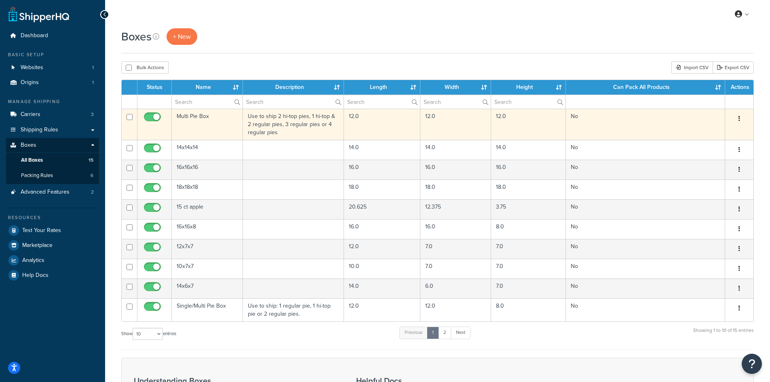
click at [588, 132] on td "No" at bounding box center [645, 124] width 159 height 31
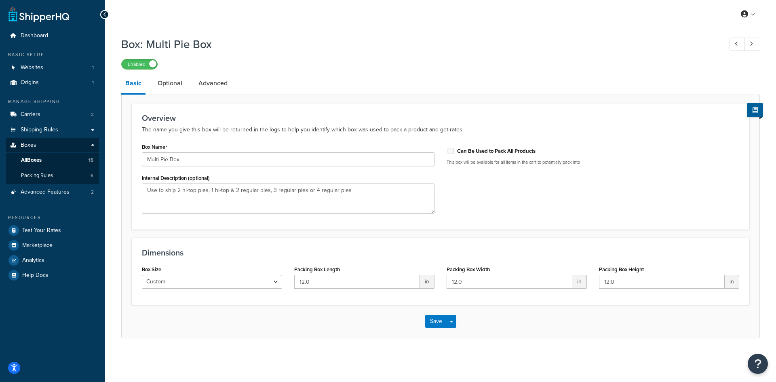
click at [471, 147] on div "Can Be Used to Pack All Products" at bounding box center [593, 150] width 293 height 12
click at [471, 152] on label "Can Be Used to Pack All Products" at bounding box center [496, 151] width 78 height 7
click at [453, 158] on div "Can Be Used to Pack All Products This box will be available for all items in th…" at bounding box center [593, 154] width 293 height 21
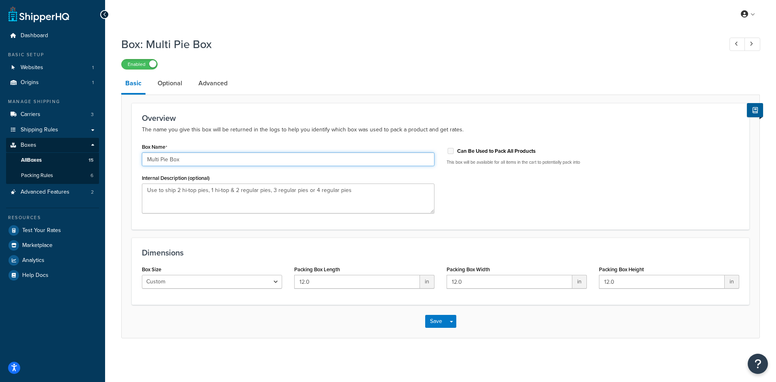
click at [390, 166] on input "Multi Pie Box" at bounding box center [288, 159] width 293 height 14
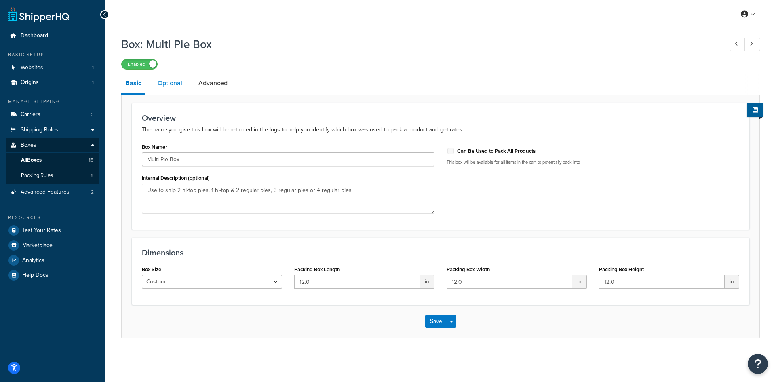
click at [165, 83] on link "Optional" at bounding box center [170, 83] width 33 height 19
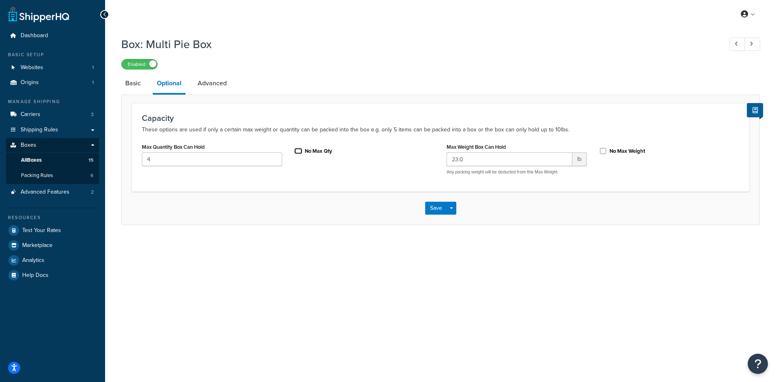
click at [295, 150] on input "No Max Qty" at bounding box center [298, 151] width 8 height 6
click at [296, 149] on input "No Max Qty" at bounding box center [298, 151] width 8 height 6
checkbox input "false"
click at [125, 89] on link "Basic" at bounding box center [132, 83] width 23 height 19
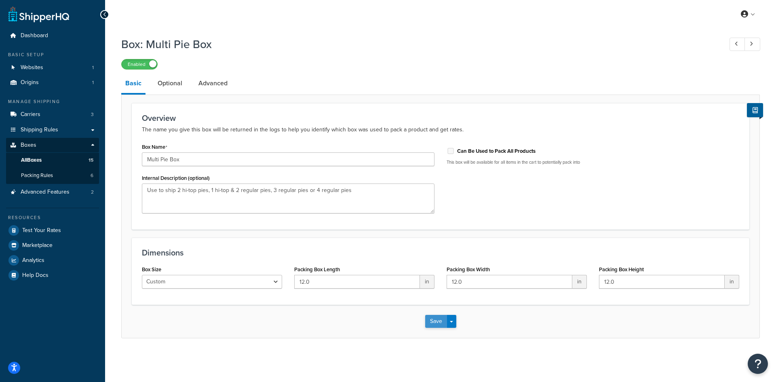
click at [434, 319] on button "Save" at bounding box center [436, 321] width 22 height 13
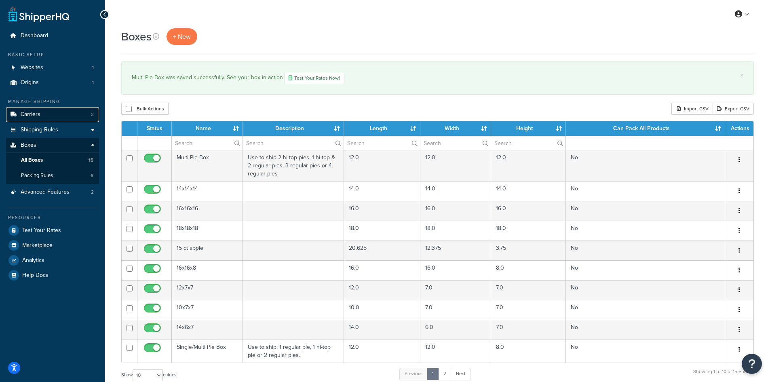
click at [47, 116] on link "Carriers 3" at bounding box center [52, 114] width 93 height 15
